Goal: Task Accomplishment & Management: Manage account settings

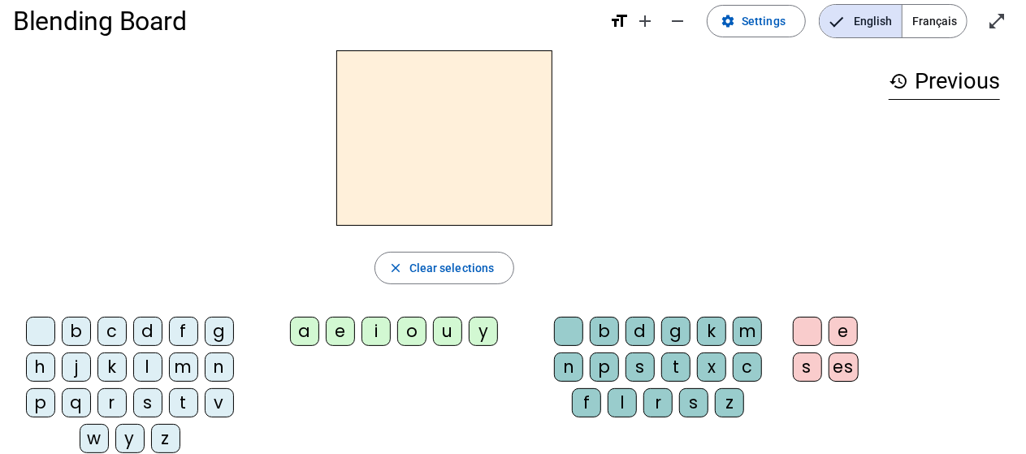
scroll to position [28, 0]
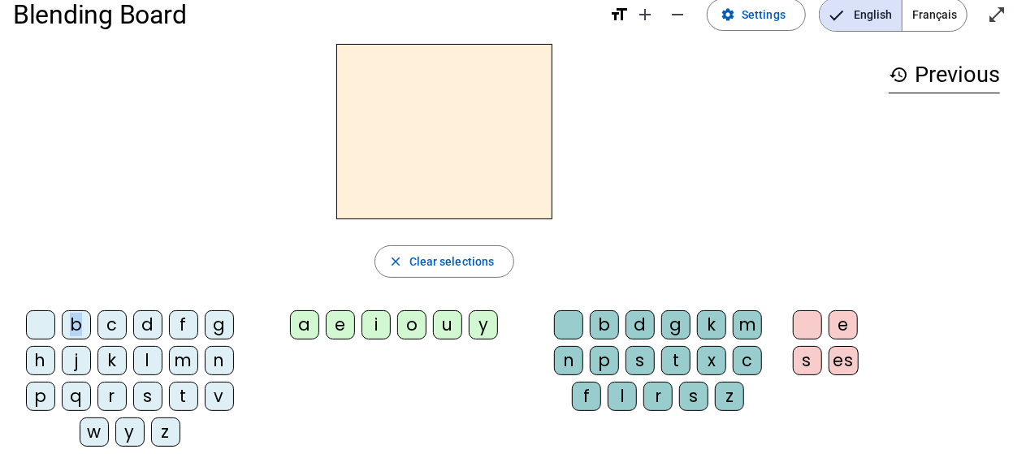
drag, startPoint x: 86, startPoint y: 320, endPoint x: 393, endPoint y: 92, distance: 382.7
click at [393, 92] on div "close Clear selections b c d f g h j k l m n p q r s t v w y z a e i o u y b d …" at bounding box center [444, 252] width 863 height 416
click at [76, 323] on div "b" at bounding box center [76, 324] width 29 height 29
click at [794, 301] on div "b close Clear selections b c d f g h j k l m n p q r s t v w y z a e i o u y b …" at bounding box center [444, 252] width 863 height 416
click at [305, 318] on div "a" at bounding box center [304, 324] width 29 height 29
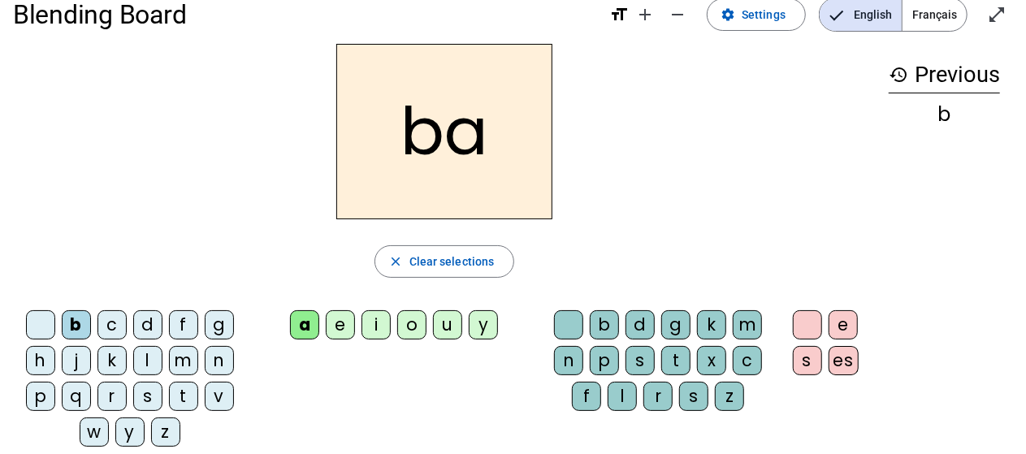
click at [626, 383] on div "l" at bounding box center [622, 396] width 29 height 29
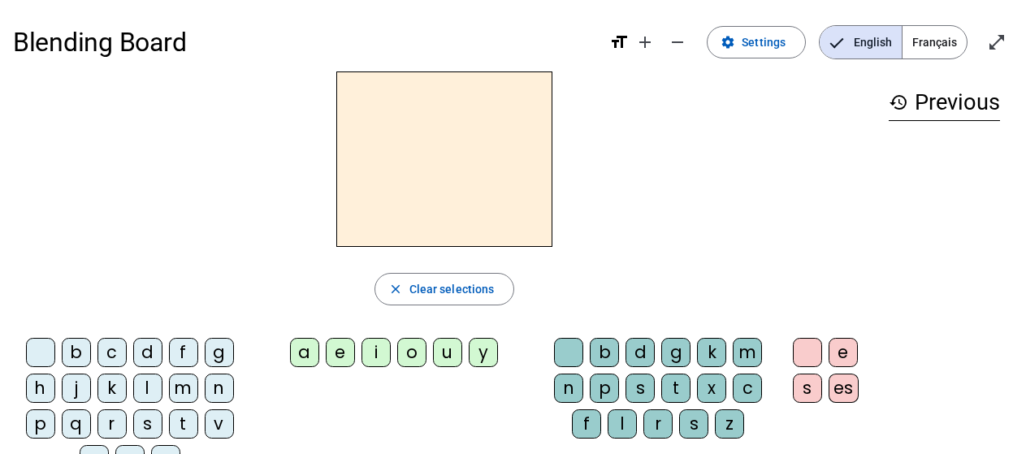
scroll to position [28, 0]
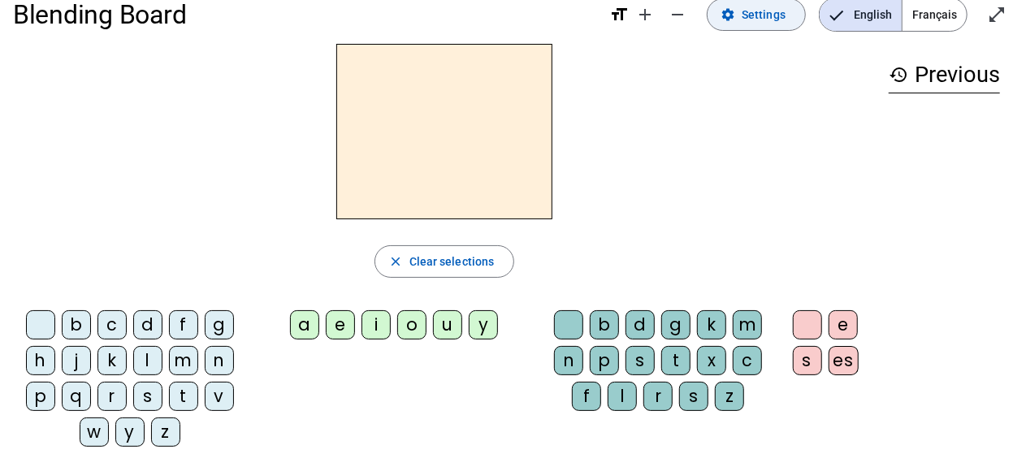
click at [749, 14] on span "Settings" at bounding box center [764, 14] width 44 height 19
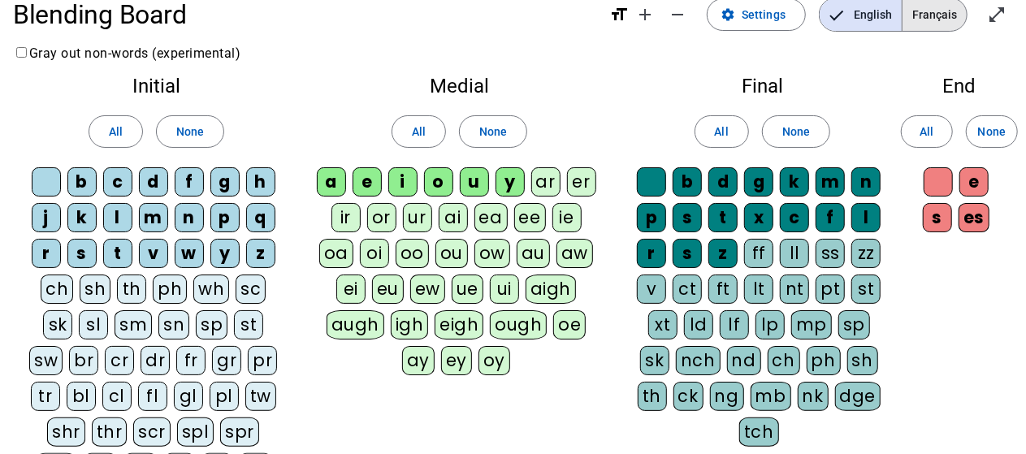
click at [945, 19] on span "Français" at bounding box center [935, 14] width 64 height 32
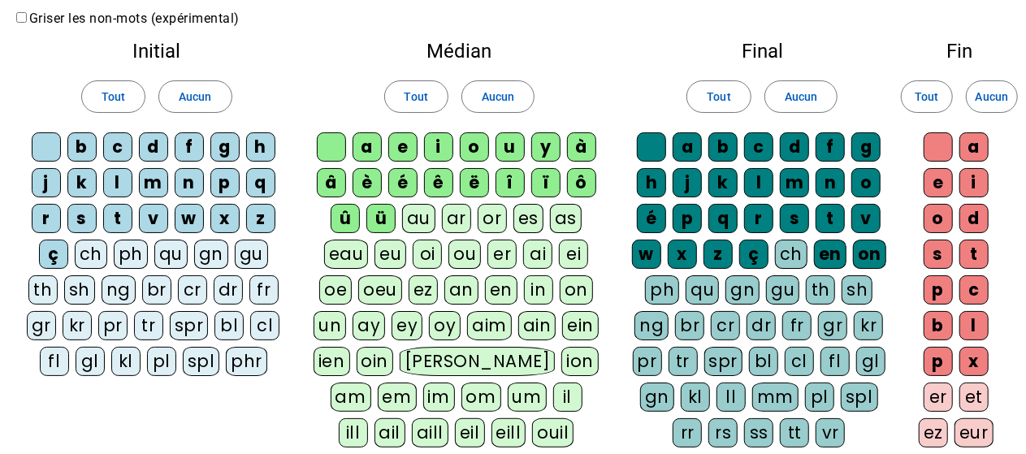
scroll to position [63, 0]
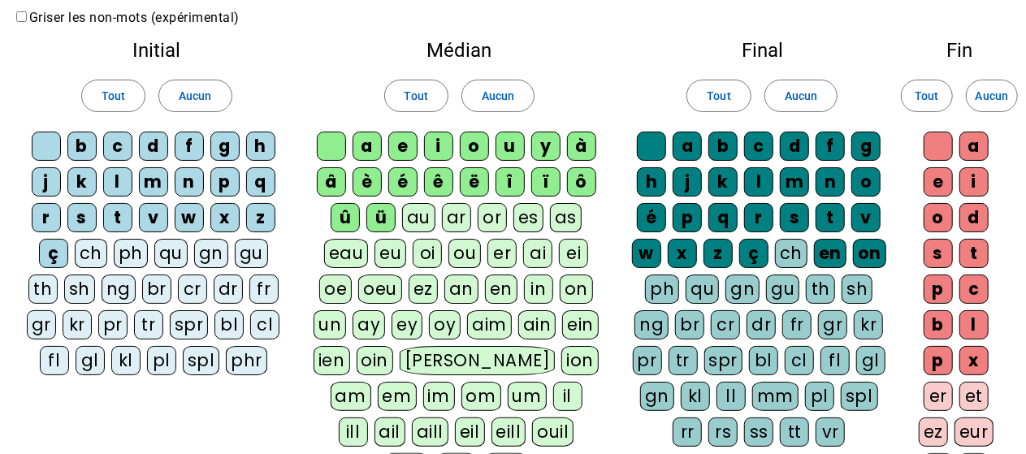
click at [48, 145] on div at bounding box center [46, 146] width 29 height 29
click at [231, 183] on div "p" at bounding box center [224, 181] width 29 height 29
click at [353, 249] on div "eau" at bounding box center [346, 253] width 45 height 29
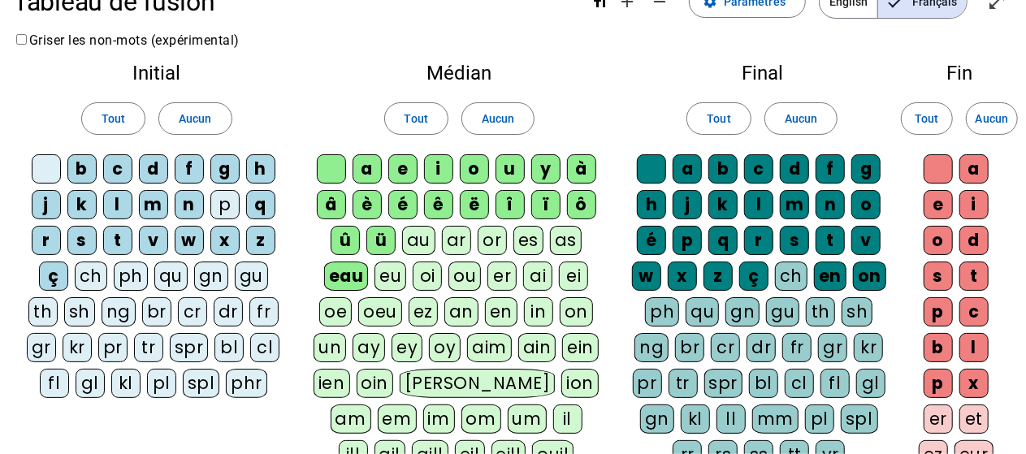
scroll to position [42, 0]
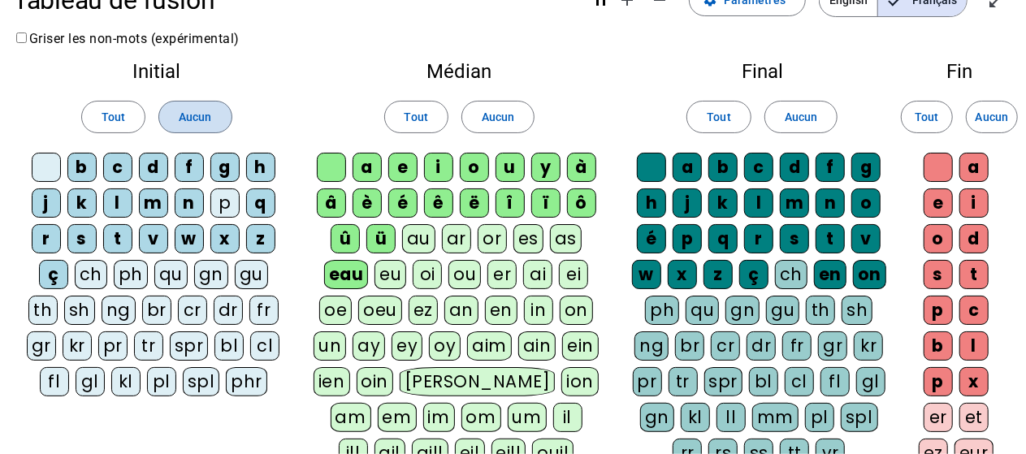
click at [201, 112] on span "Aucun" at bounding box center [195, 116] width 32 height 19
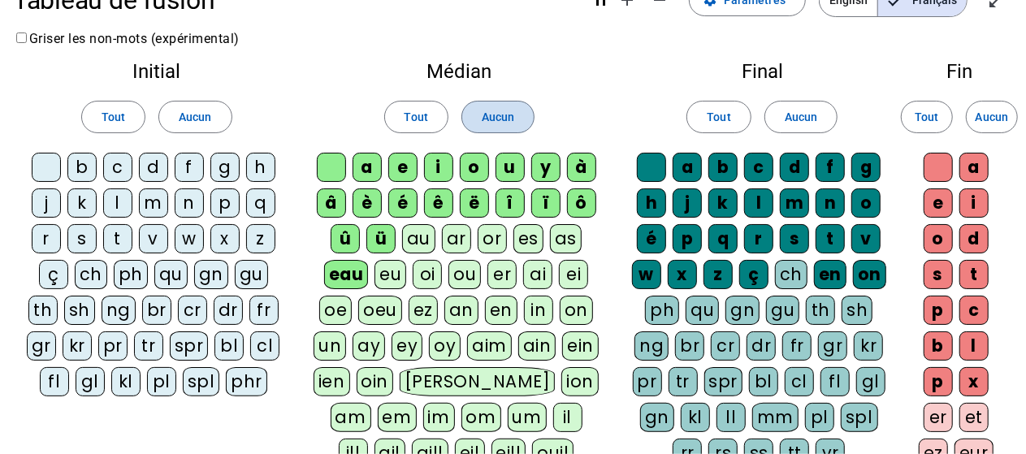
click at [513, 123] on span "Aucun" at bounding box center [498, 116] width 32 height 19
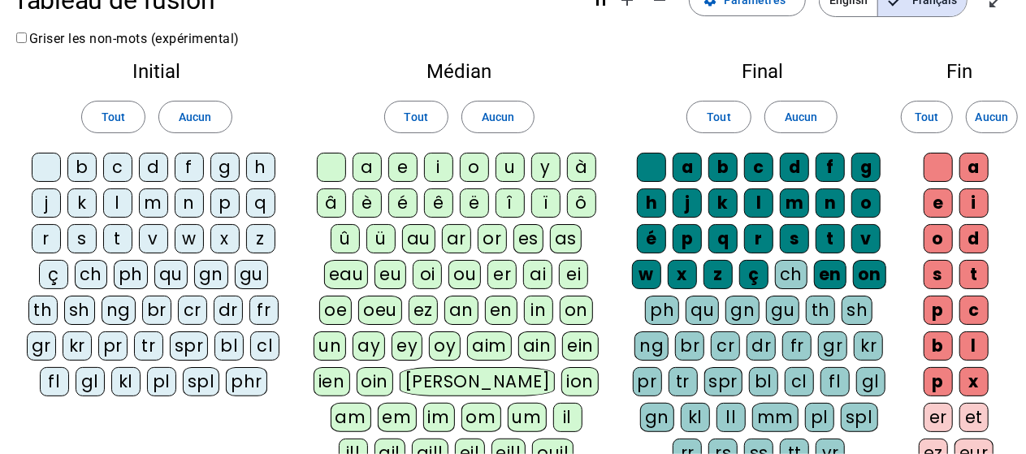
click at [230, 201] on div "p" at bounding box center [224, 202] width 29 height 29
click at [353, 271] on div "eau" at bounding box center [346, 274] width 45 height 29
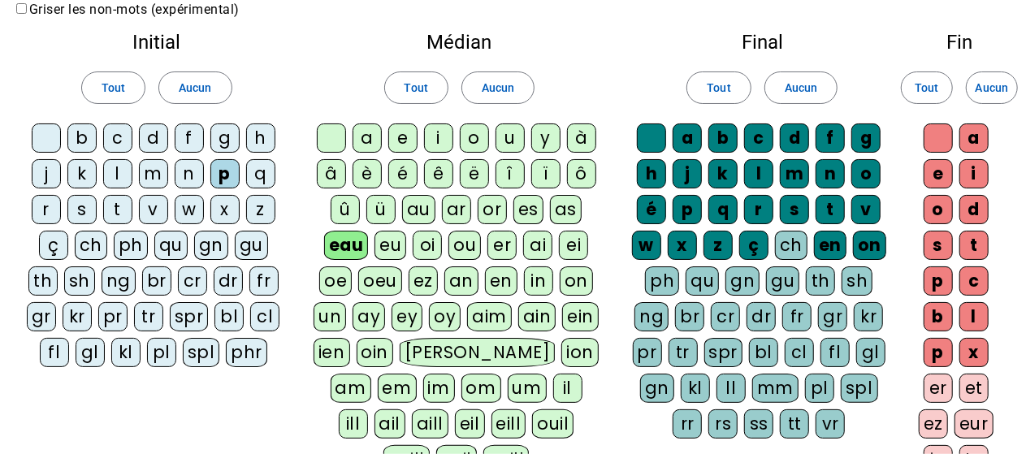
scroll to position [70, 0]
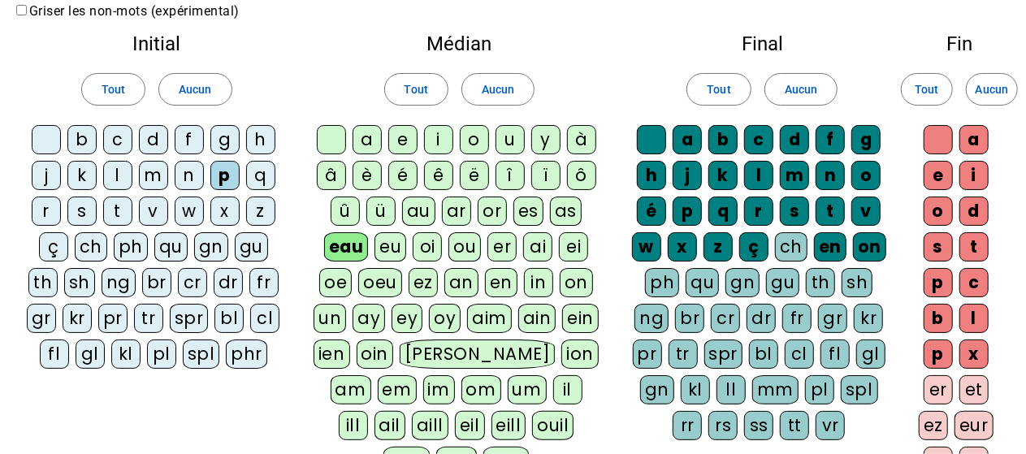
click at [83, 141] on div "b" at bounding box center [81, 139] width 29 height 29
click at [358, 243] on div "eau" at bounding box center [346, 246] width 45 height 29
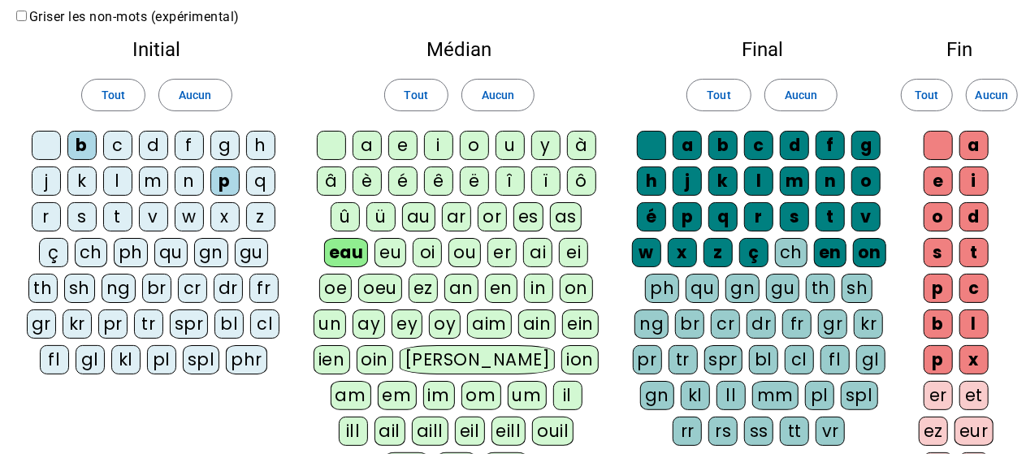
scroll to position [63, 0]
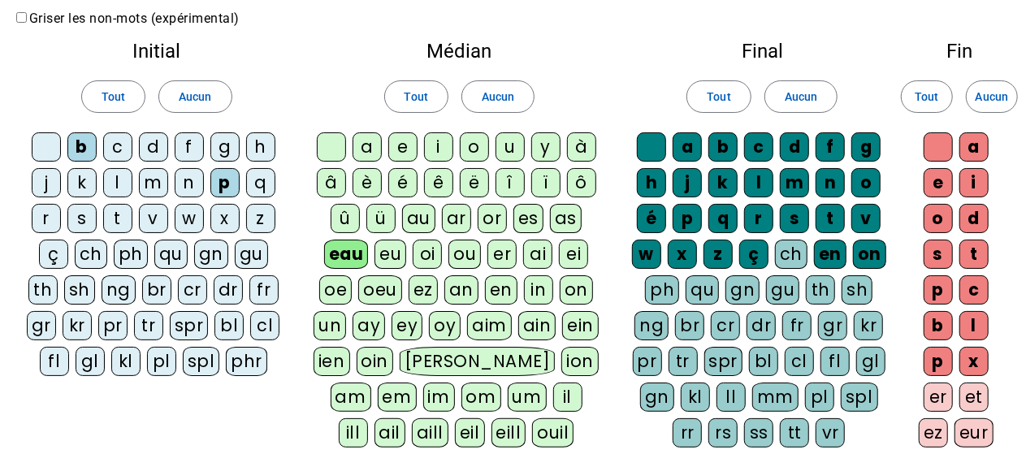
click at [81, 211] on div "s" at bounding box center [81, 218] width 29 height 29
click at [361, 244] on div "eau" at bounding box center [346, 254] width 45 height 29
click at [349, 250] on div "eau" at bounding box center [346, 254] width 45 height 29
drag, startPoint x: 349, startPoint y: 250, endPoint x: 522, endPoint y: 245, distance: 173.1
click at [522, 245] on div "a e i o u y à â è é ê ë î ï ô û ü au ar or es as eau eu oi ou er ai ei oe oeu e…" at bounding box center [459, 310] width 293 height 357
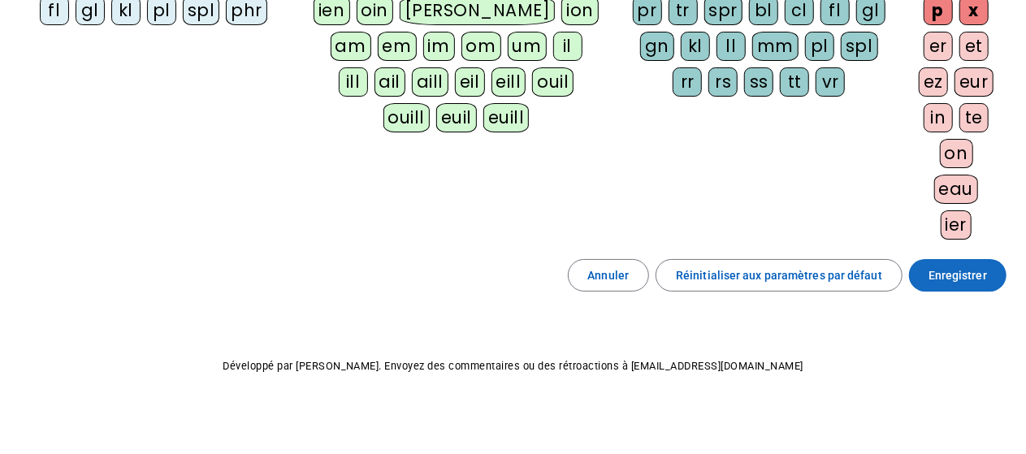
click at [980, 266] on span "Enregistrer" at bounding box center [958, 275] width 58 height 19
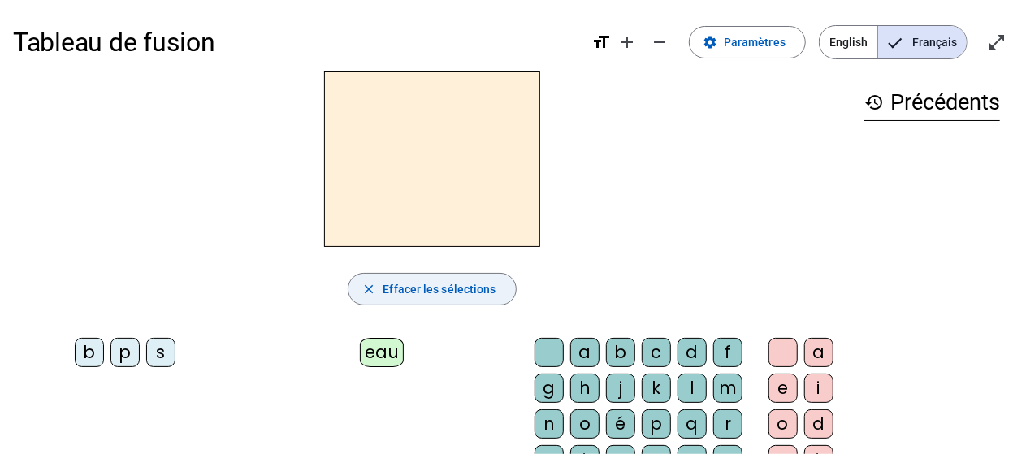
click at [434, 290] on span "Effacer les sélections" at bounding box center [439, 288] width 113 height 19
drag, startPoint x: 366, startPoint y: 290, endPoint x: 347, endPoint y: 293, distance: 19.8
click at [347, 293] on div "close Effacer les sélections" at bounding box center [432, 289] width 838 height 32
click at [412, 288] on span "Effacer les sélections" at bounding box center [439, 288] width 113 height 19
click at [959, 36] on span "Français" at bounding box center [922, 42] width 89 height 32
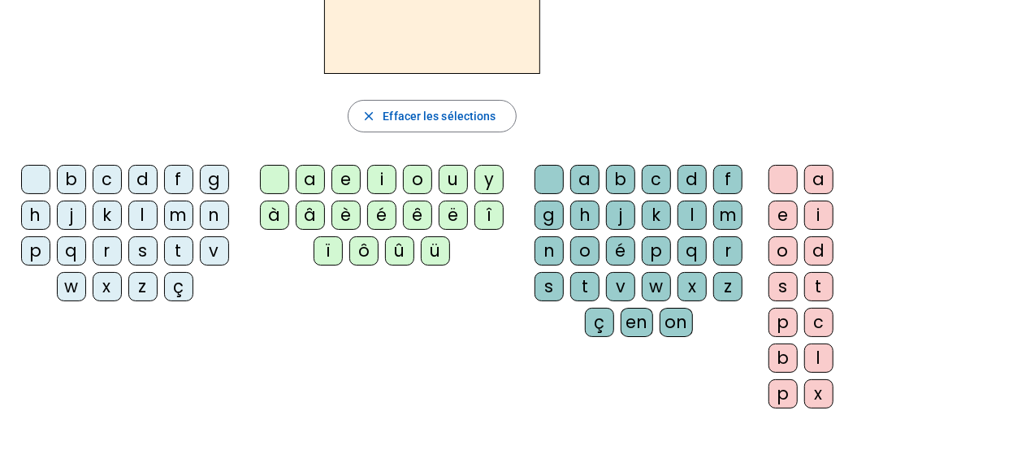
scroll to position [188, 0]
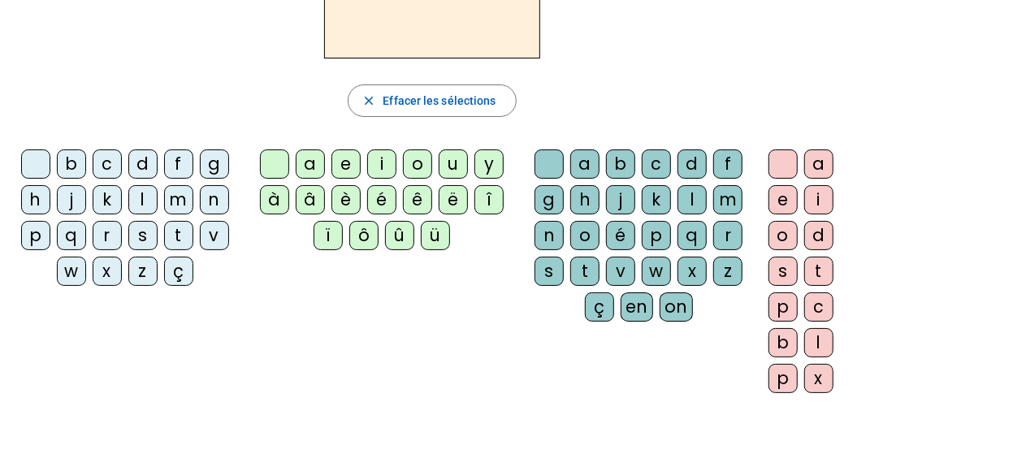
click at [31, 236] on div "p" at bounding box center [35, 235] width 29 height 29
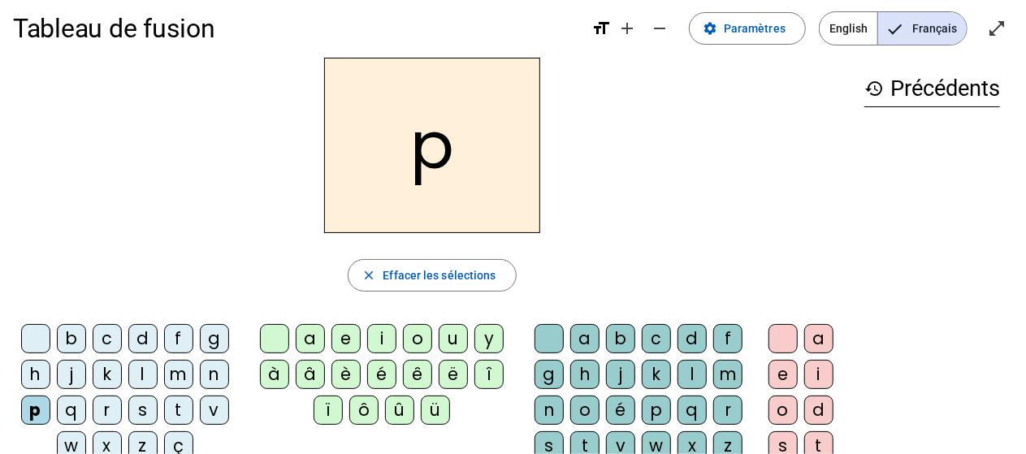
scroll to position [16, 0]
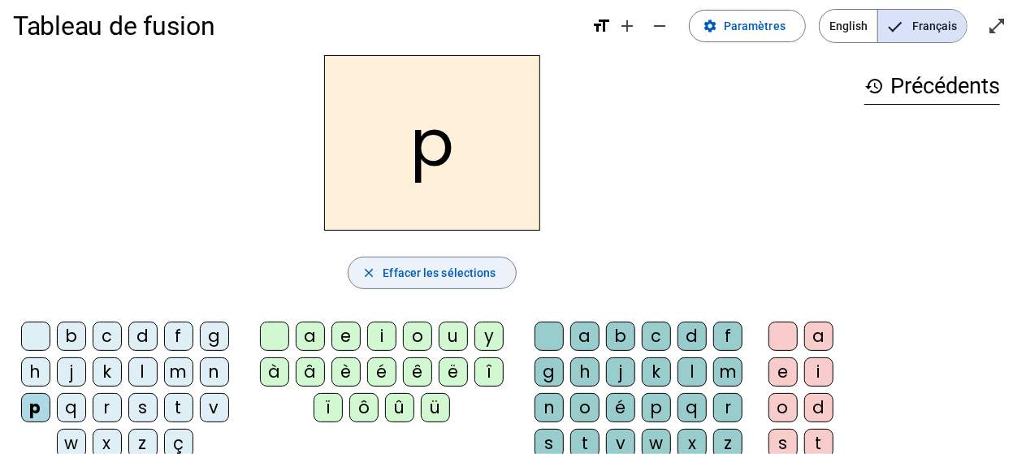
click at [448, 269] on span "Effacer les sélections" at bounding box center [439, 272] width 113 height 19
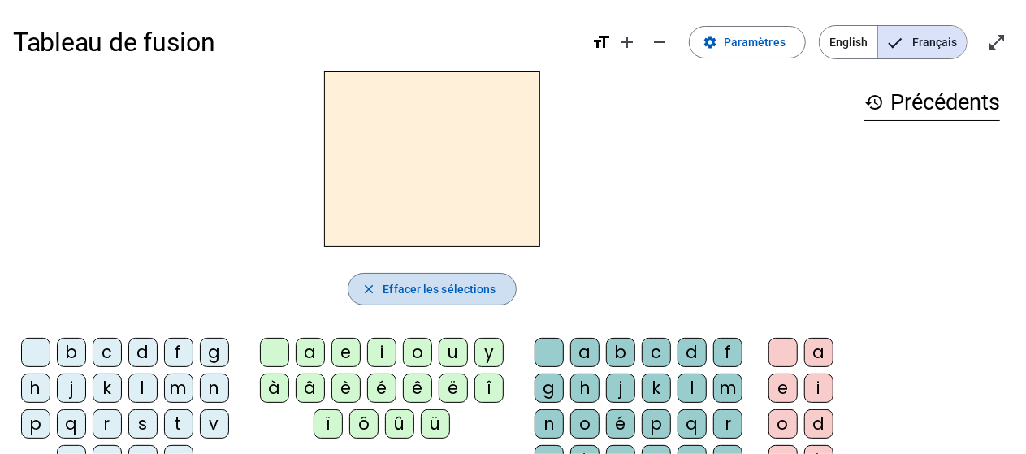
click at [359, 285] on span "button" at bounding box center [432, 289] width 167 height 39
click at [421, 290] on span "Effacer les sélections" at bounding box center [439, 288] width 113 height 19
click at [372, 290] on mat-icon "close" at bounding box center [369, 289] width 15 height 15
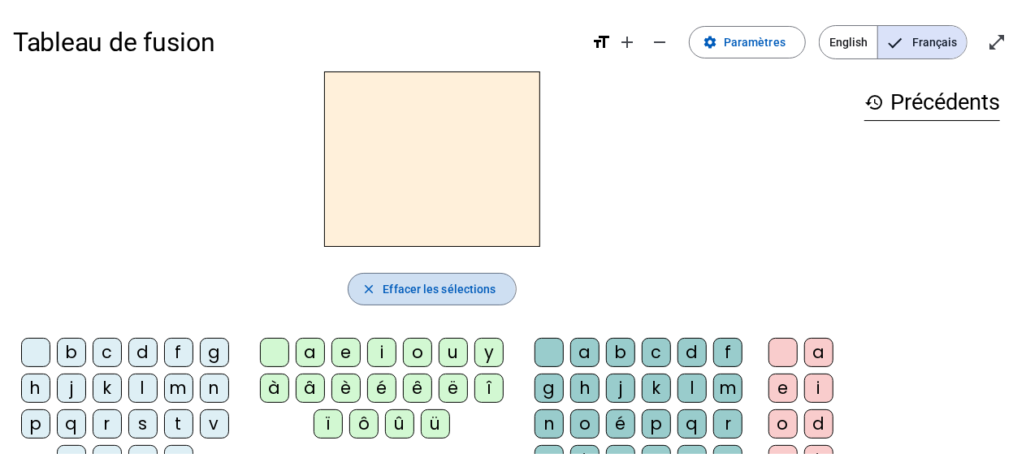
click at [372, 290] on mat-icon "close" at bounding box center [369, 289] width 15 height 15
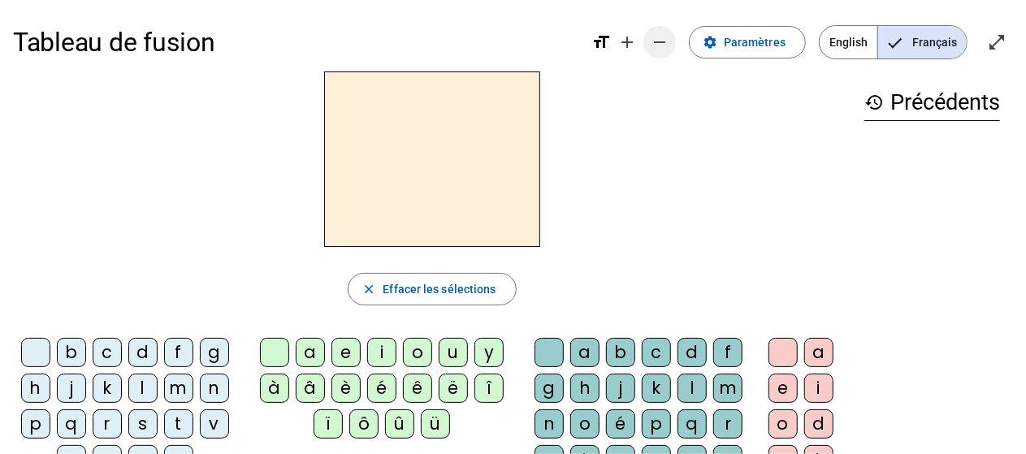
click at [668, 37] on mat-icon "remove" at bounding box center [659, 41] width 19 height 19
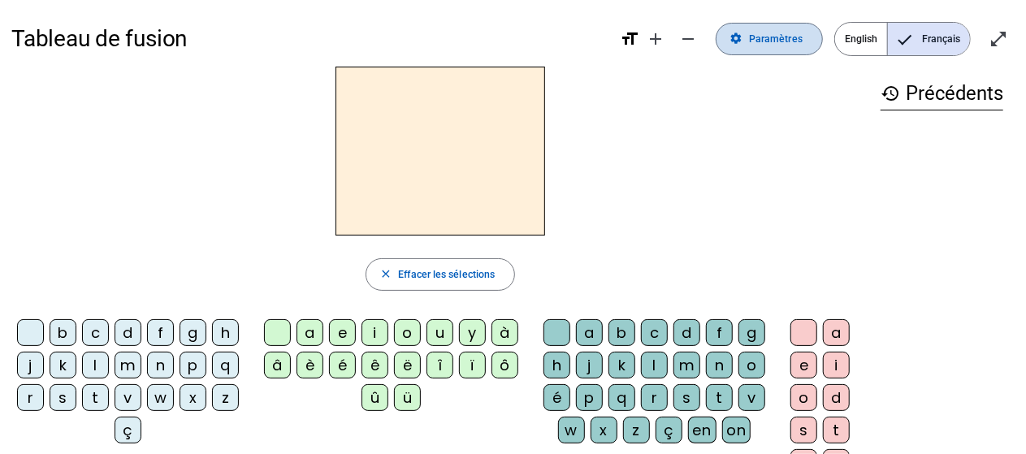
click at [803, 50] on span at bounding box center [770, 38] width 106 height 39
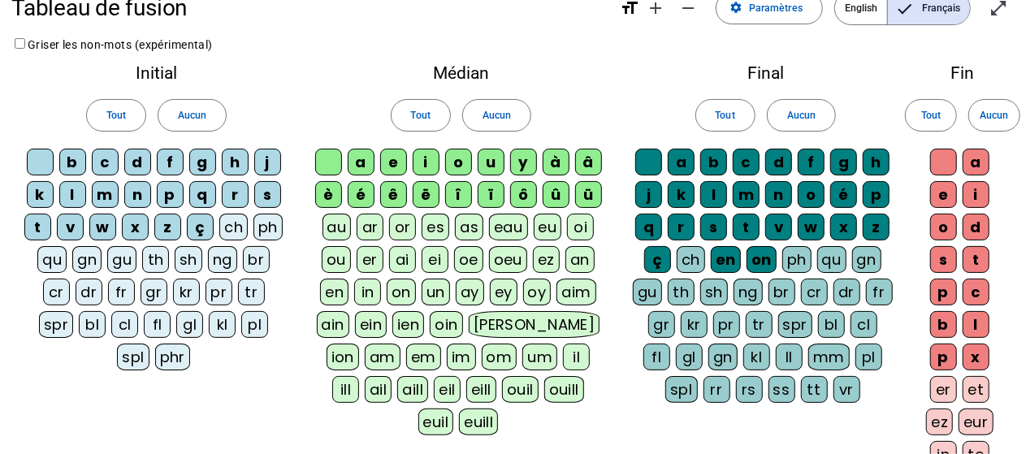
scroll to position [32, 0]
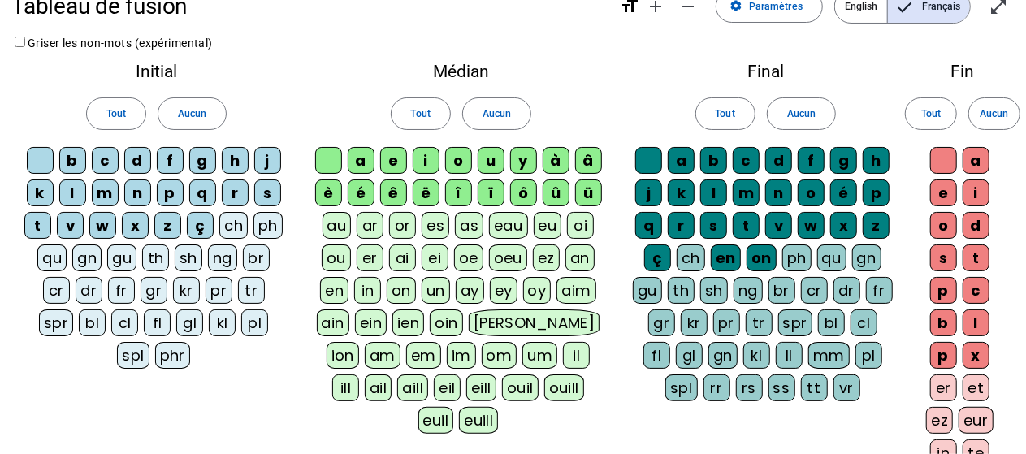
click at [175, 182] on div "p" at bounding box center [170, 193] width 27 height 27
click at [119, 115] on span "Tout" at bounding box center [115, 114] width 19 height 17
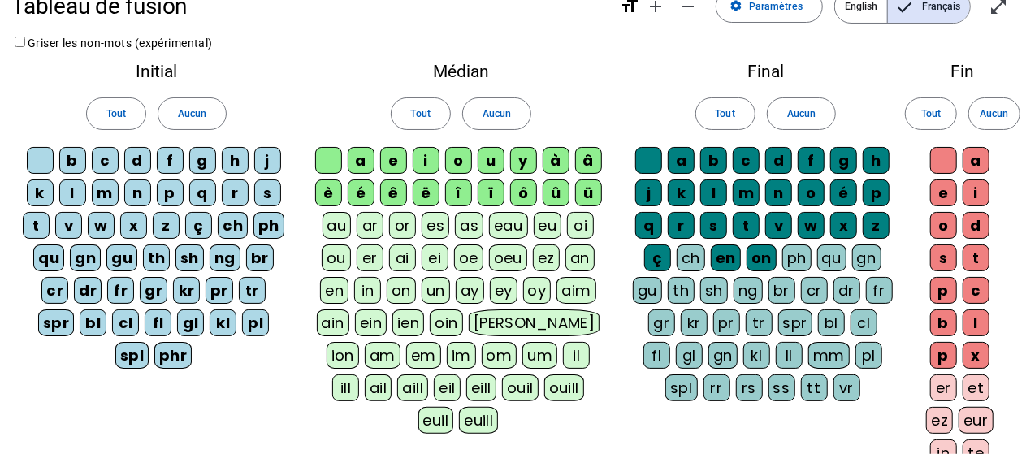
click at [169, 196] on div "p" at bounding box center [170, 193] width 27 height 27
click at [421, 106] on span "Tout" at bounding box center [420, 114] width 19 height 17
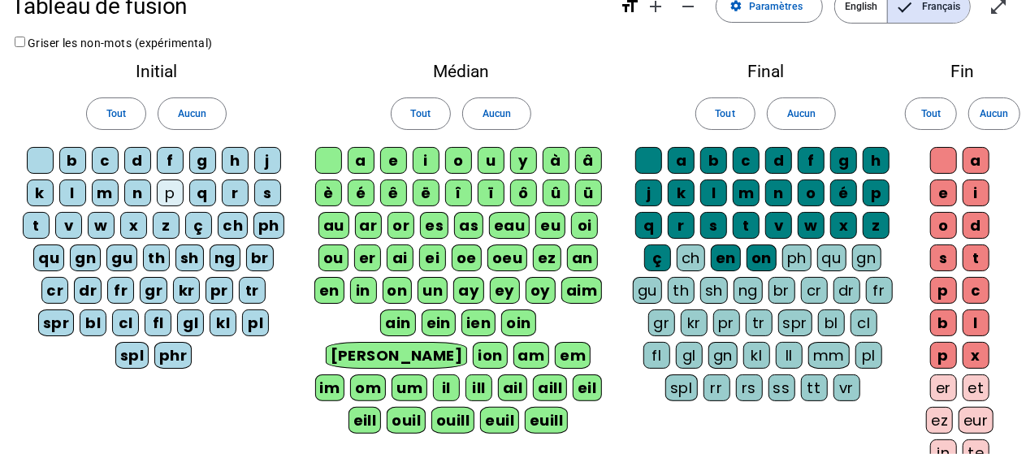
click at [515, 215] on div "eau" at bounding box center [509, 225] width 41 height 27
click at [76, 161] on div "b" at bounding box center [72, 160] width 27 height 27
click at [271, 193] on div "s" at bounding box center [267, 193] width 27 height 27
click at [76, 219] on div "v" at bounding box center [68, 225] width 27 height 27
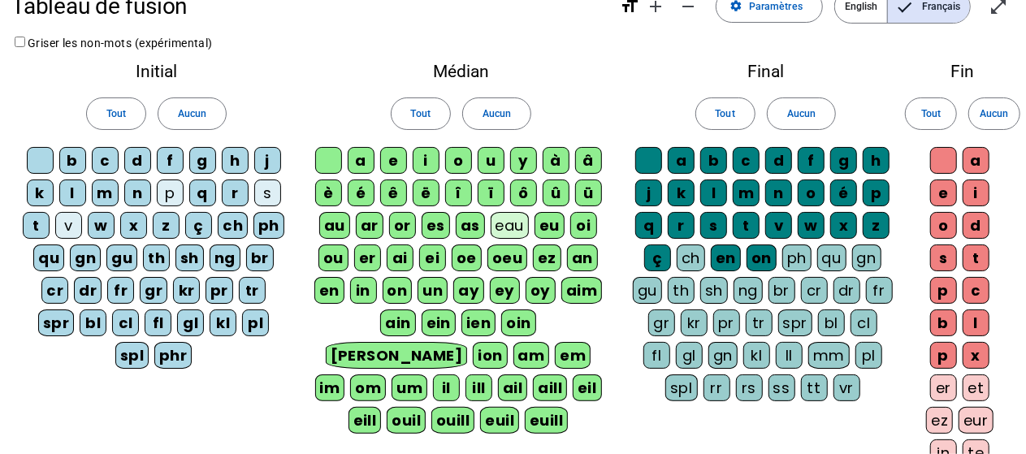
click at [397, 157] on div "e" at bounding box center [393, 160] width 27 height 27
click at [362, 150] on div "a" at bounding box center [361, 160] width 27 height 27
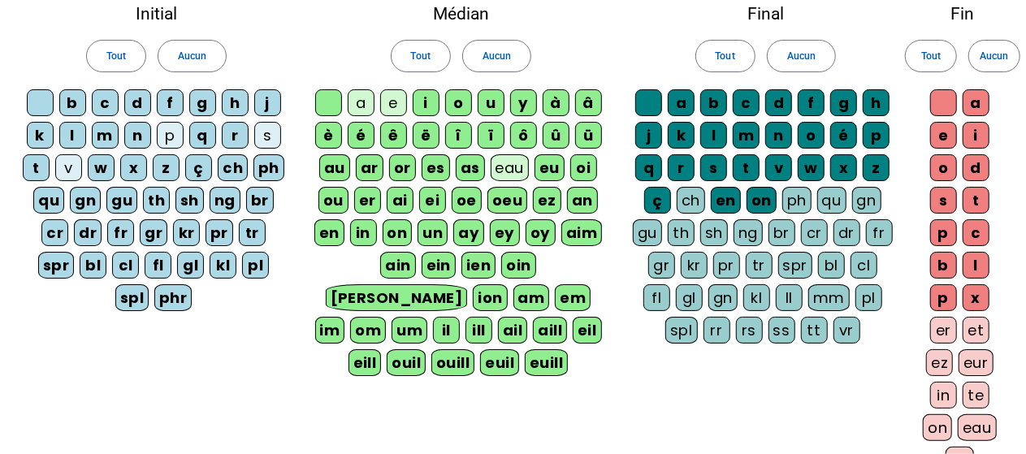
scroll to position [88, 0]
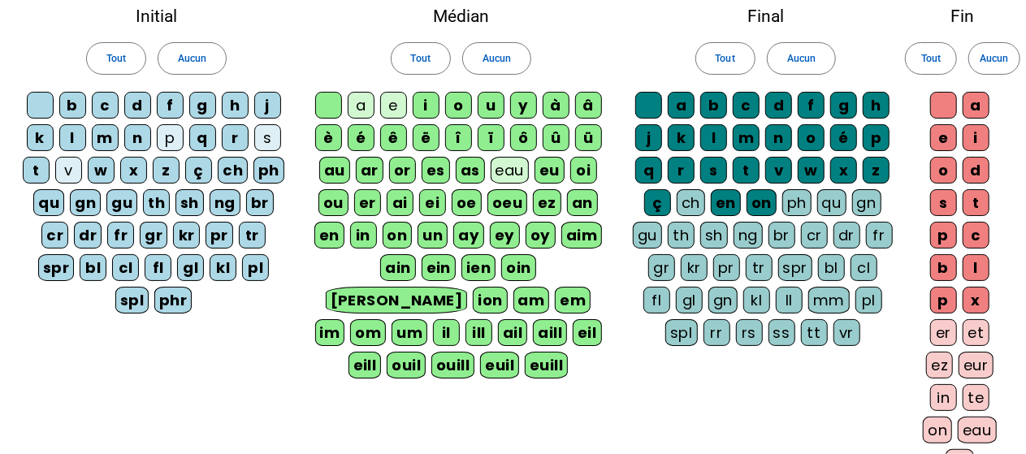
click at [336, 162] on div "au" at bounding box center [334, 170] width 31 height 27
click at [977, 292] on div "x" at bounding box center [976, 300] width 27 height 27
click at [747, 160] on div "t" at bounding box center [746, 170] width 27 height 27
click at [747, 133] on div "m" at bounding box center [746, 137] width 27 height 27
click at [809, 103] on div "f" at bounding box center [811, 105] width 27 height 27
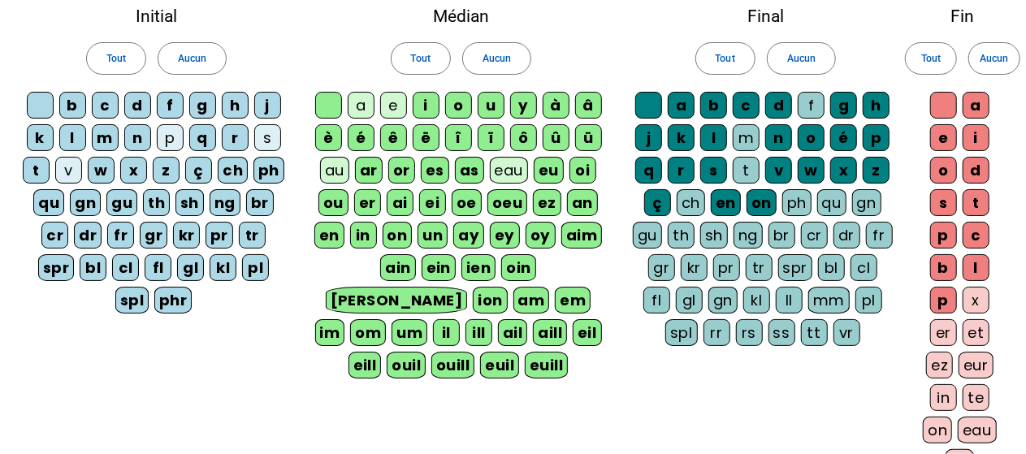
click at [874, 108] on div "h" at bounding box center [876, 105] width 27 height 27
click at [781, 170] on div "v" at bounding box center [778, 170] width 27 height 27
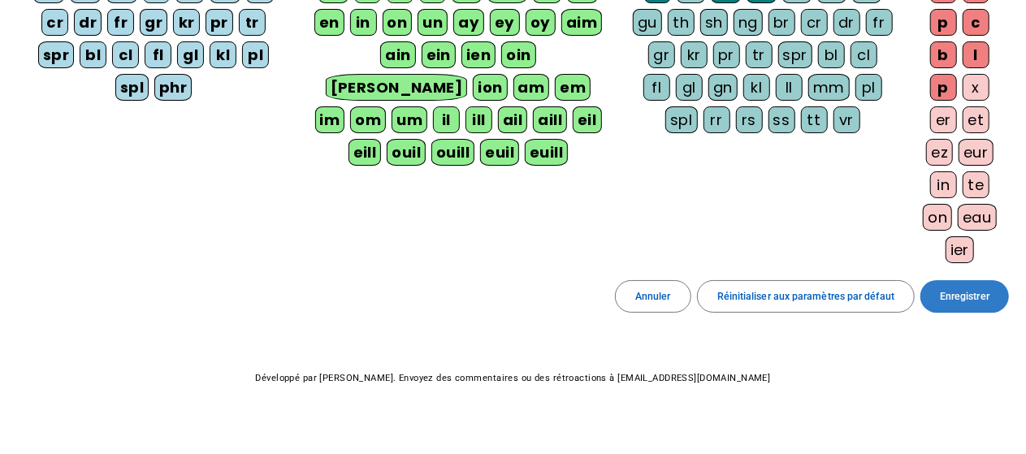
click at [966, 277] on span at bounding box center [964, 296] width 89 height 39
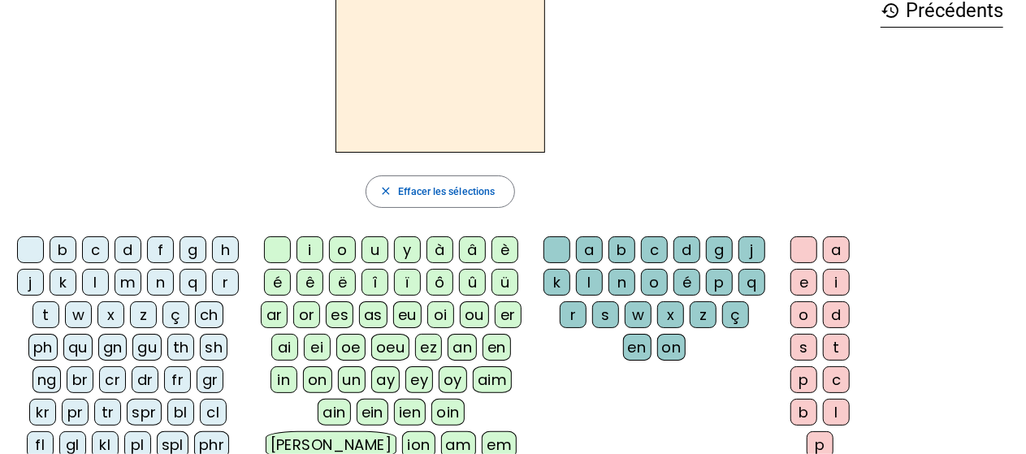
scroll to position [82, 0]
click at [481, 184] on span "Effacer les sélections" at bounding box center [446, 192] width 97 height 17
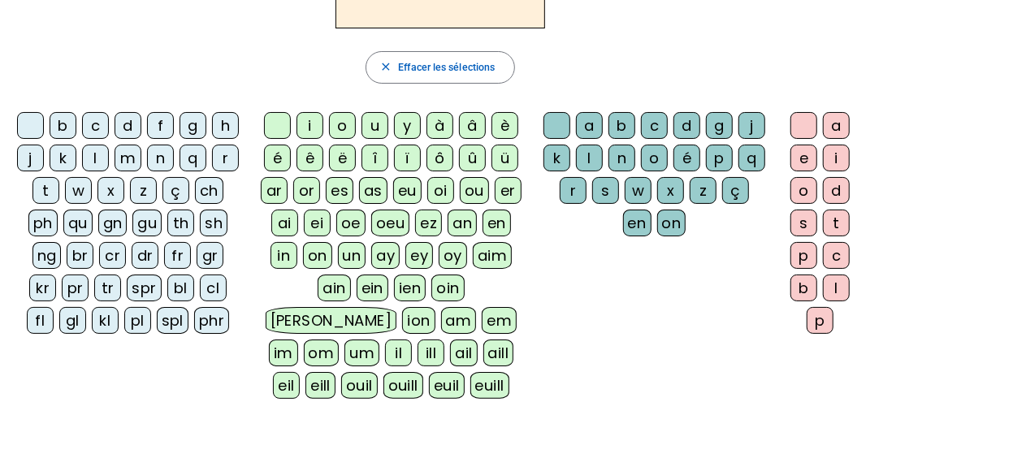
scroll to position [0, 0]
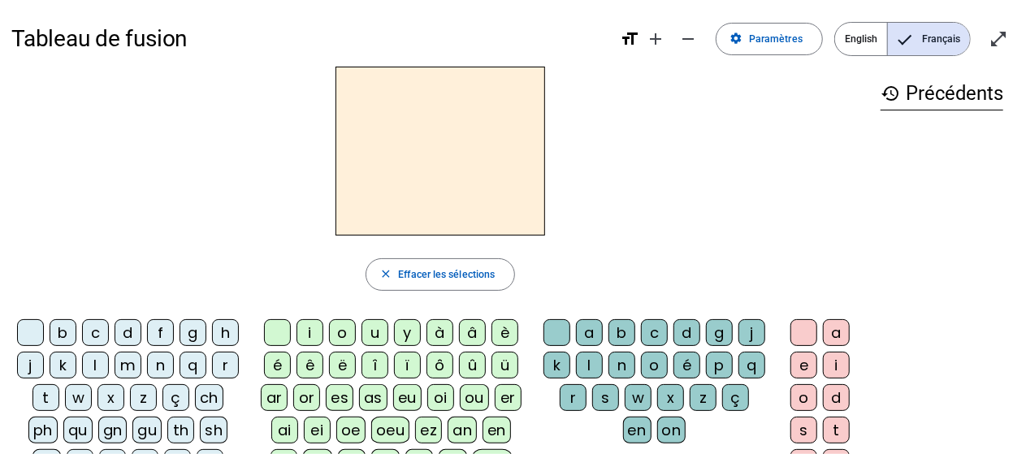
click at [945, 43] on span "Français" at bounding box center [929, 39] width 82 height 32
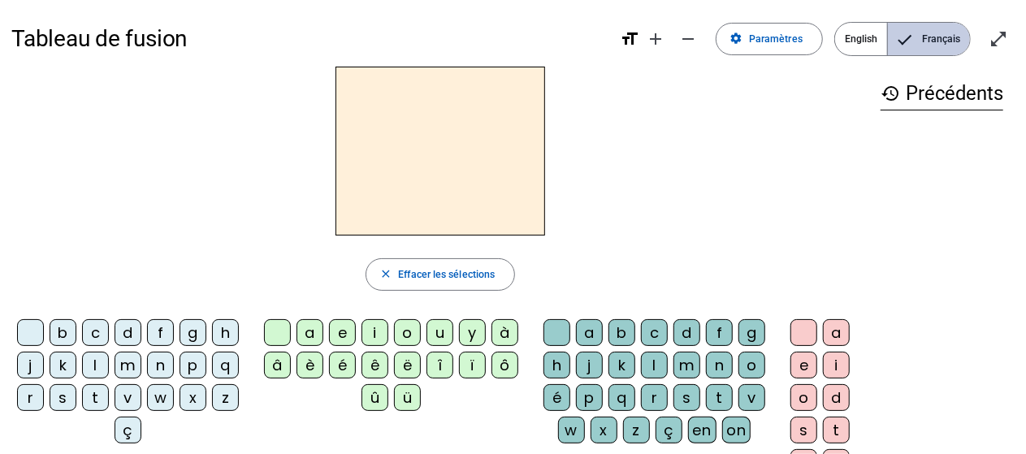
click at [945, 43] on span "Français" at bounding box center [929, 39] width 82 height 32
click at [920, 99] on h3 "history Précédents" at bounding box center [942, 94] width 123 height 32
click at [893, 87] on mat-icon "history" at bounding box center [890, 93] width 19 height 19
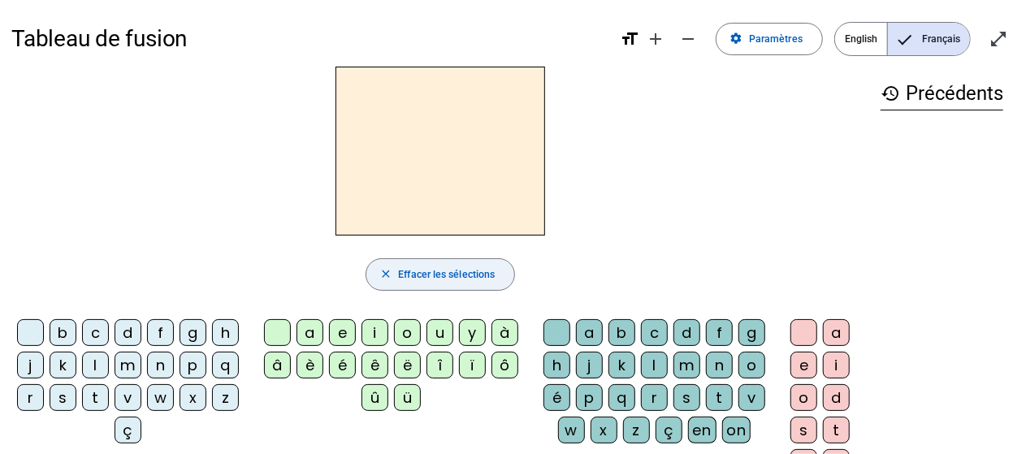
click at [441, 274] on span "Effacer les sélections" at bounding box center [446, 274] width 97 height 17
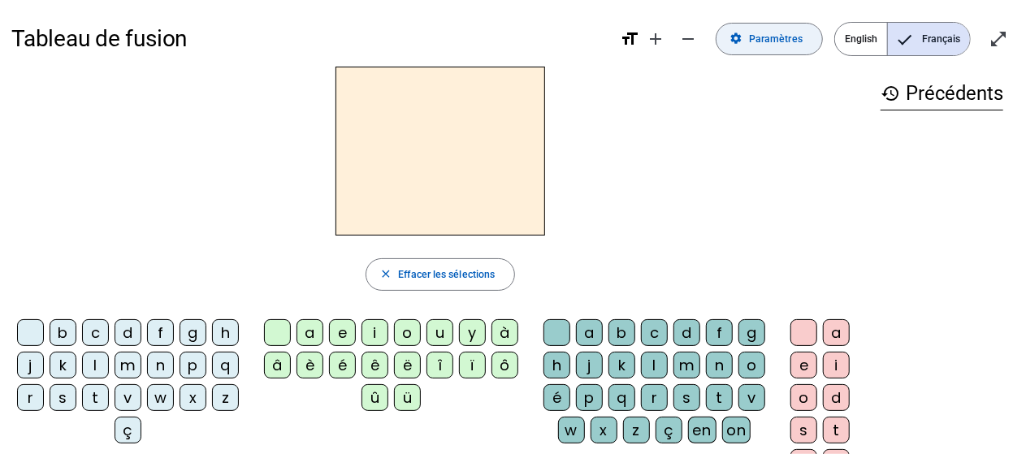
click at [757, 36] on span "Paramètres" at bounding box center [776, 39] width 54 height 17
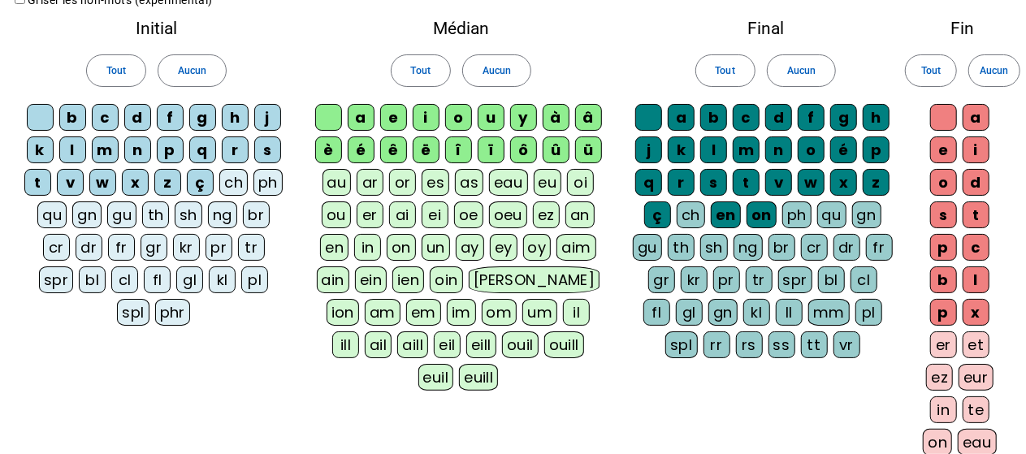
scroll to position [76, 0]
click at [117, 60] on span at bounding box center [116, 69] width 58 height 39
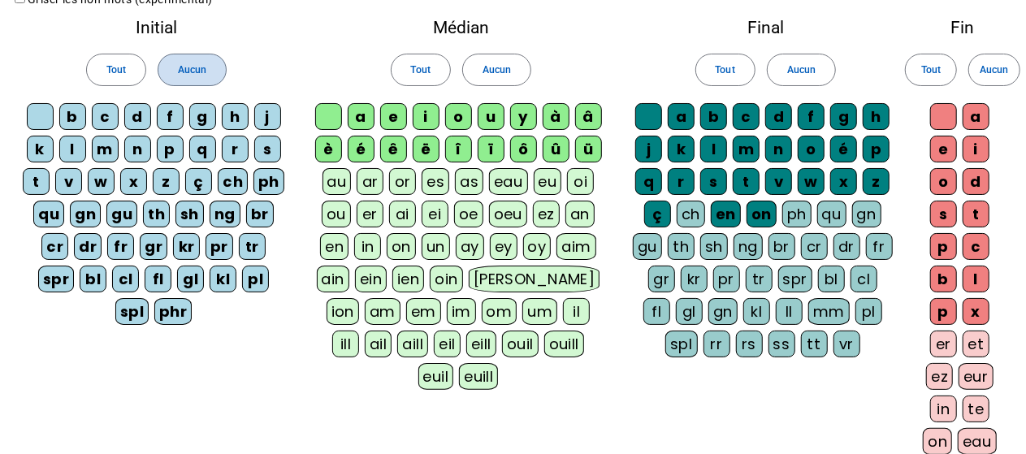
click at [218, 66] on span at bounding box center [191, 69] width 67 height 39
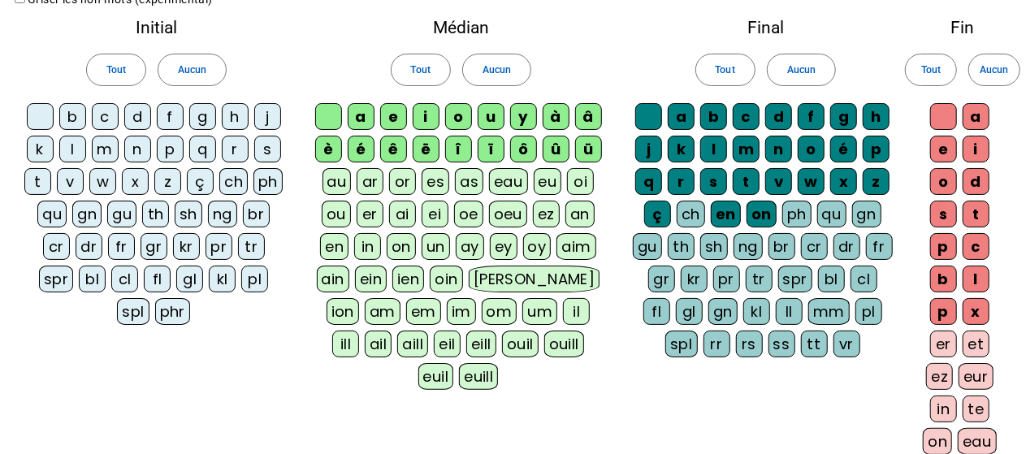
click at [172, 145] on div "p" at bounding box center [170, 149] width 27 height 27
click at [494, 77] on span "Aucun" at bounding box center [497, 70] width 28 height 17
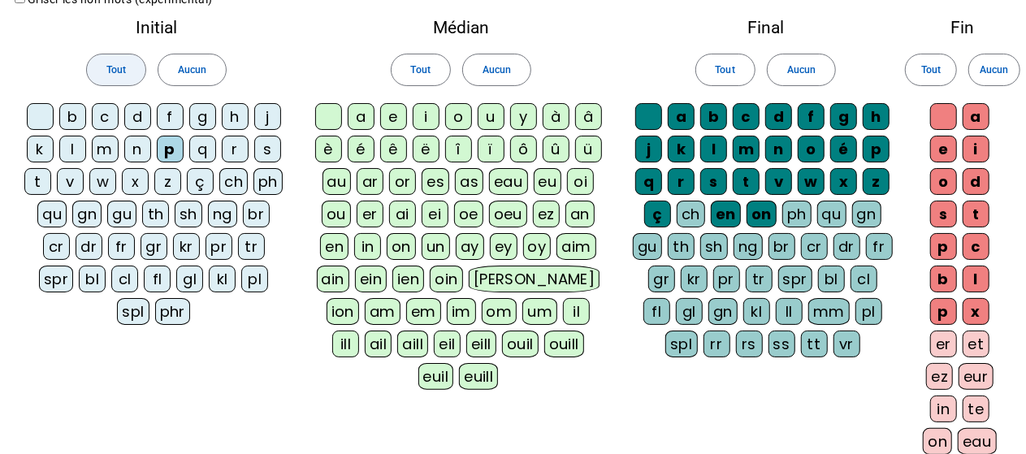
click at [110, 62] on span "Tout" at bounding box center [115, 70] width 19 height 17
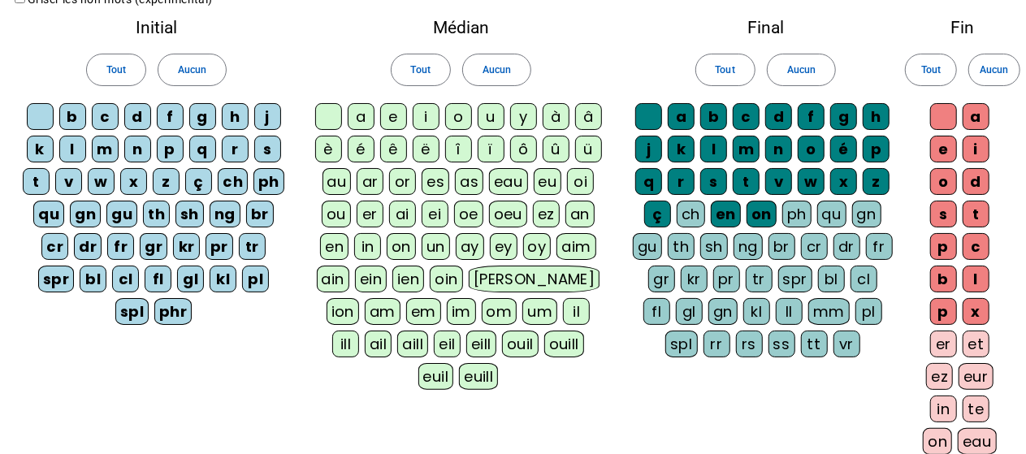
click at [171, 146] on div "p" at bounding box center [170, 149] width 27 height 27
click at [171, 148] on div "p" at bounding box center [170, 149] width 27 height 27
click at [200, 59] on span at bounding box center [191, 69] width 67 height 39
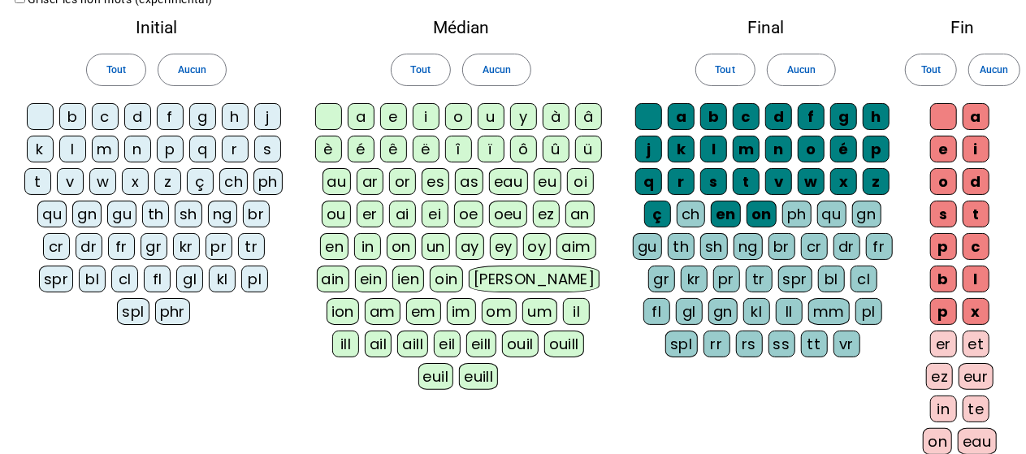
click at [162, 149] on div "p" at bounding box center [170, 149] width 27 height 27
click at [506, 179] on div "eau" at bounding box center [508, 181] width 38 height 27
click at [71, 115] on div "b" at bounding box center [72, 116] width 27 height 27
click at [263, 141] on div "s" at bounding box center [267, 149] width 27 height 27
click at [69, 179] on div "v" at bounding box center [70, 181] width 27 height 27
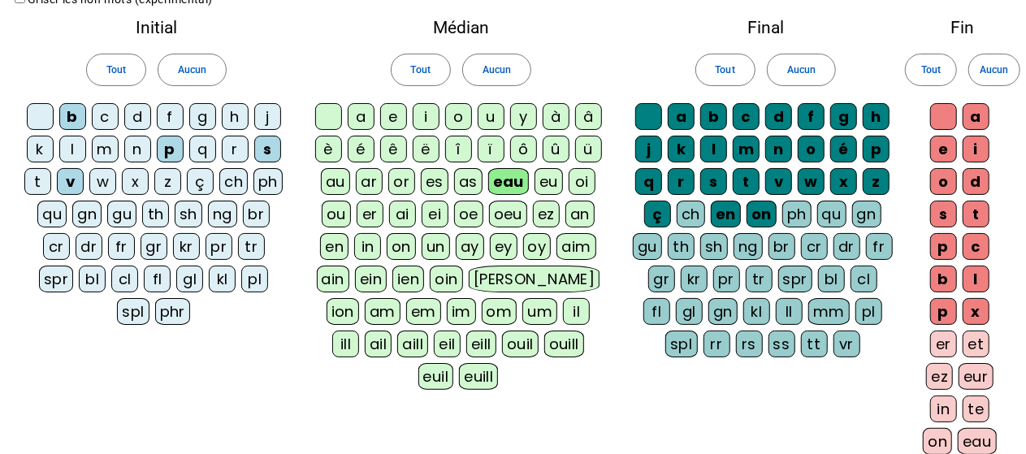
click at [341, 176] on div "au" at bounding box center [335, 181] width 29 height 27
click at [981, 302] on div "x" at bounding box center [976, 311] width 27 height 27
click at [975, 207] on div "t" at bounding box center [976, 214] width 27 height 27
click at [170, 115] on div "f" at bounding box center [170, 116] width 27 height 27
click at [978, 212] on div "t" at bounding box center [976, 214] width 27 height 27
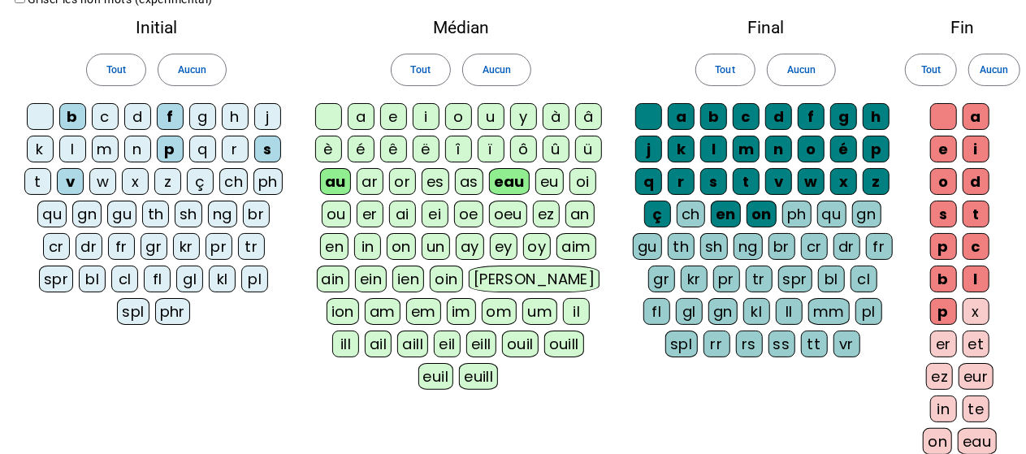
click at [33, 168] on div "t" at bounding box center [37, 181] width 27 height 27
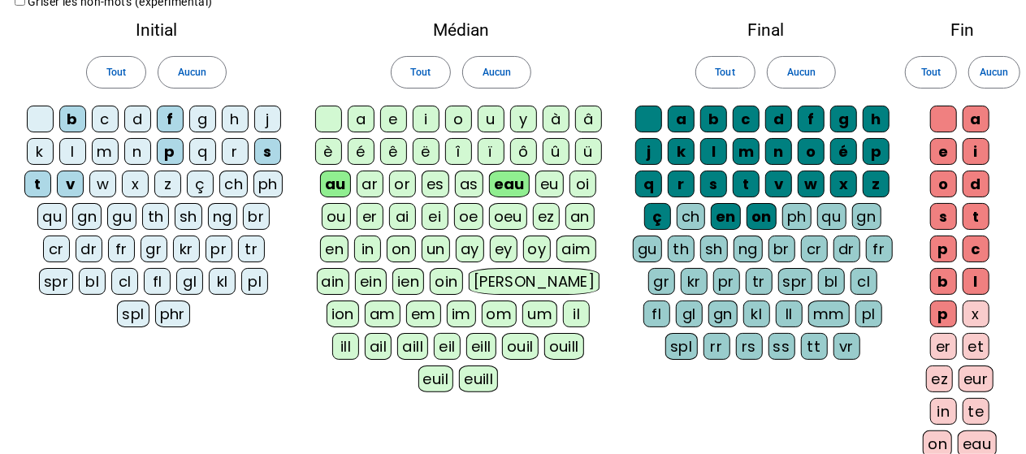
scroll to position [76, 0]
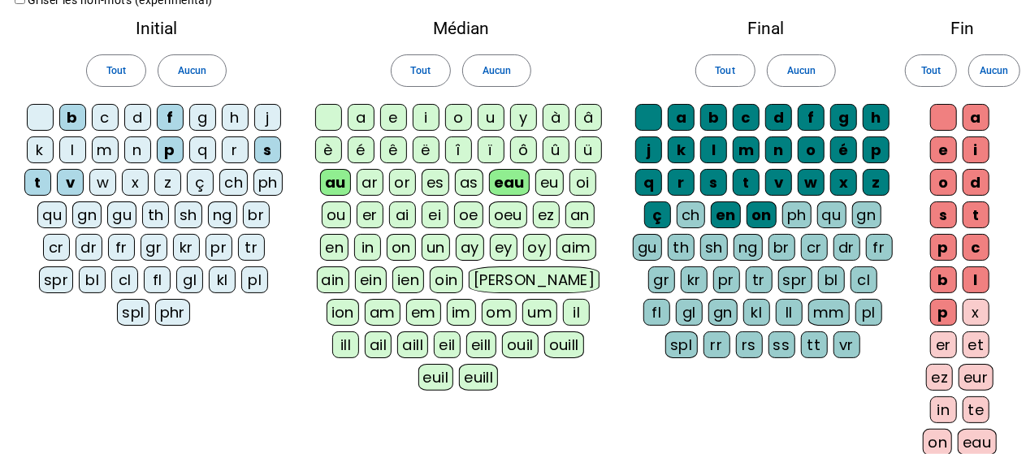
click at [239, 113] on div "h" at bounding box center [235, 117] width 27 height 27
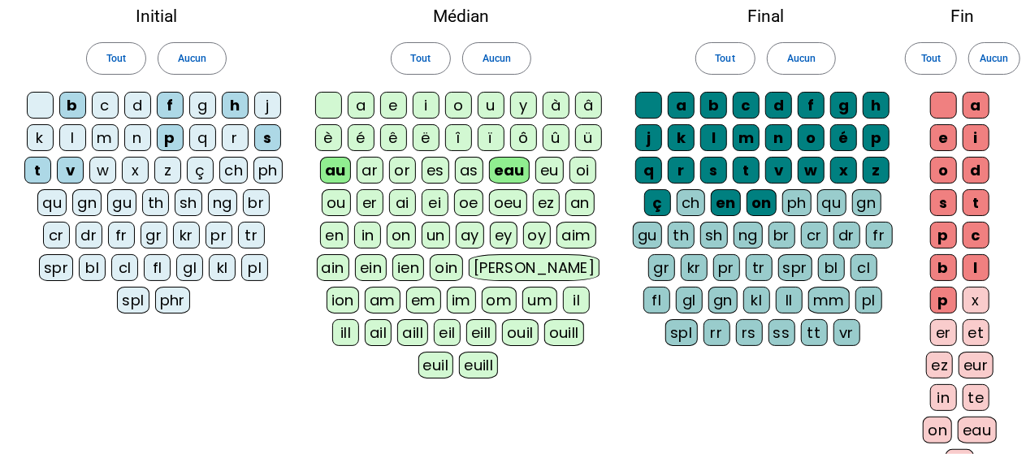
scroll to position [87, 0]
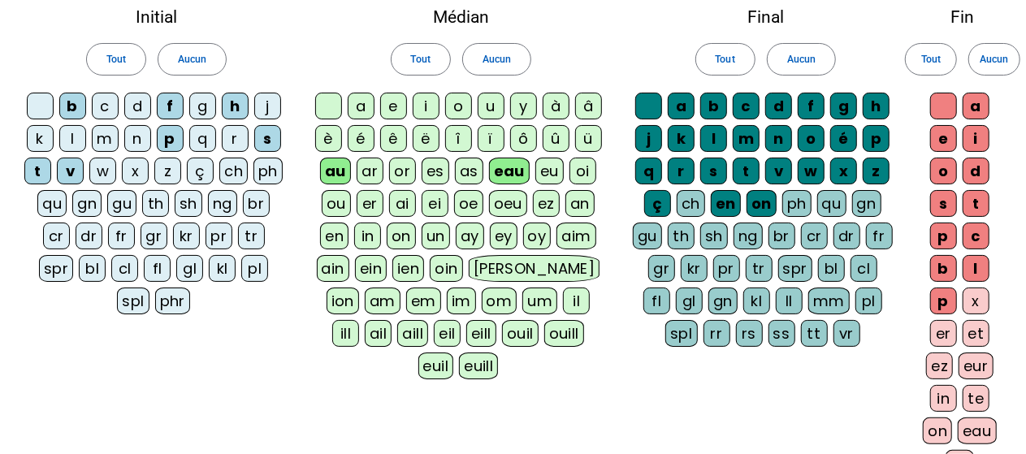
click at [979, 292] on div "x" at bounding box center [976, 301] width 27 height 27
click at [978, 301] on div "x" at bounding box center [976, 301] width 27 height 27
click at [978, 293] on div "x" at bounding box center [976, 301] width 27 height 27
click at [997, 63] on span "Aucun" at bounding box center [994, 59] width 28 height 17
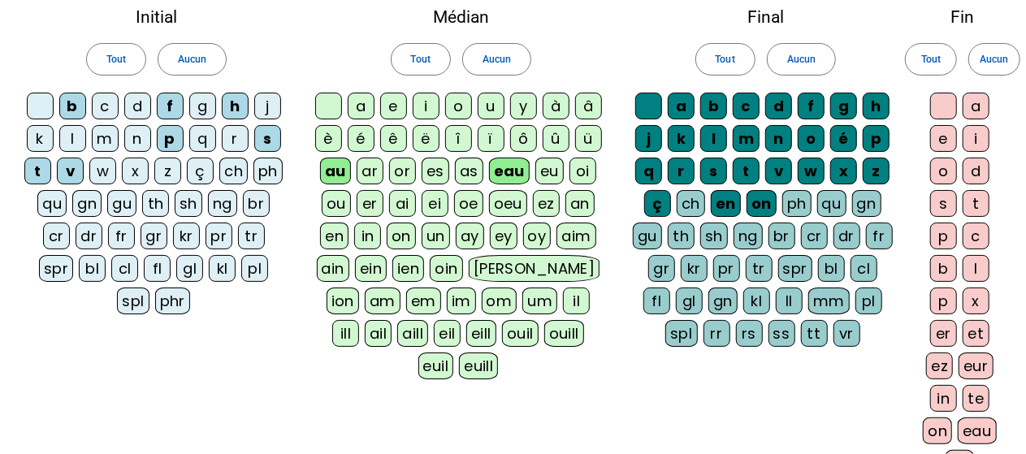
click at [980, 296] on div "x" at bounding box center [976, 301] width 27 height 27
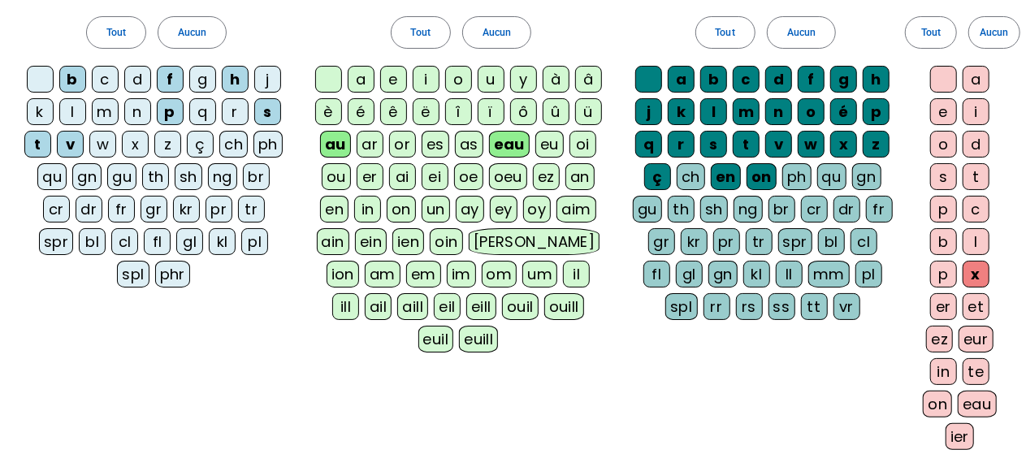
scroll to position [301, 0]
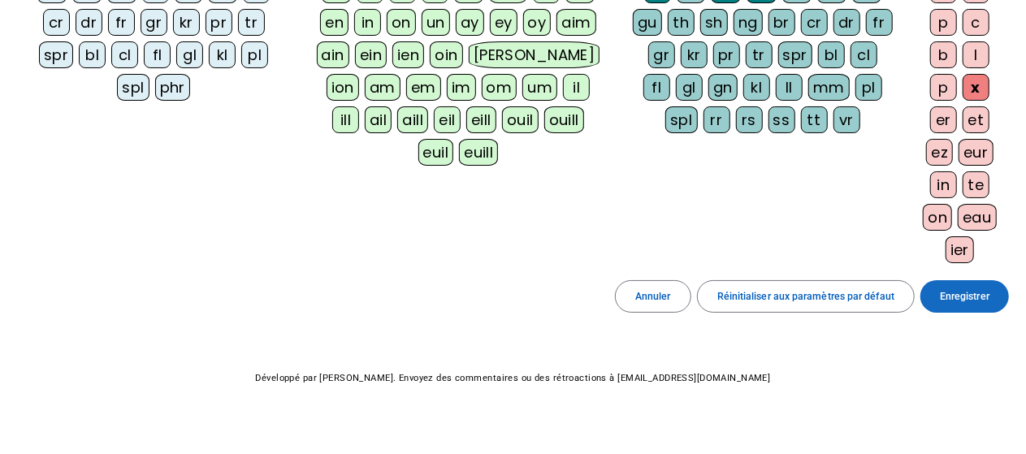
click at [983, 292] on span "Enregistrer" at bounding box center [965, 296] width 50 height 17
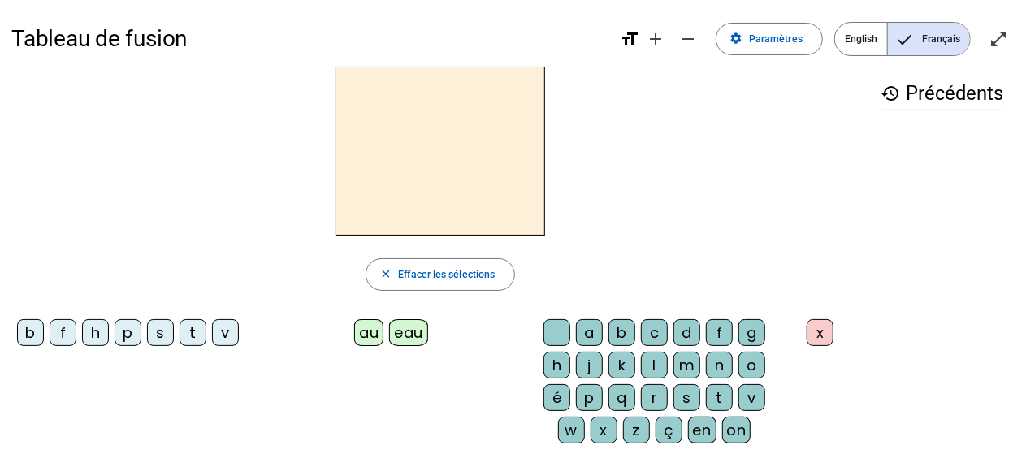
click at [898, 89] on mat-icon "history" at bounding box center [890, 93] width 19 height 19
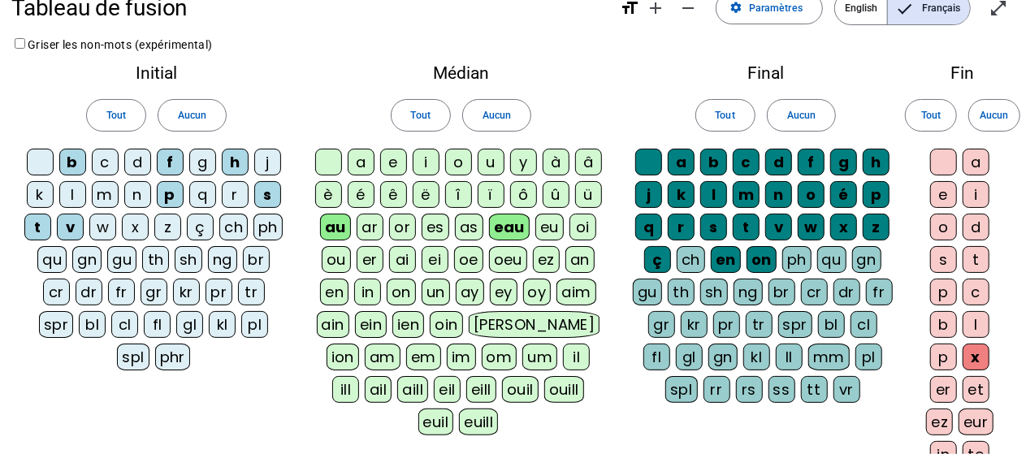
scroll to position [29, 0]
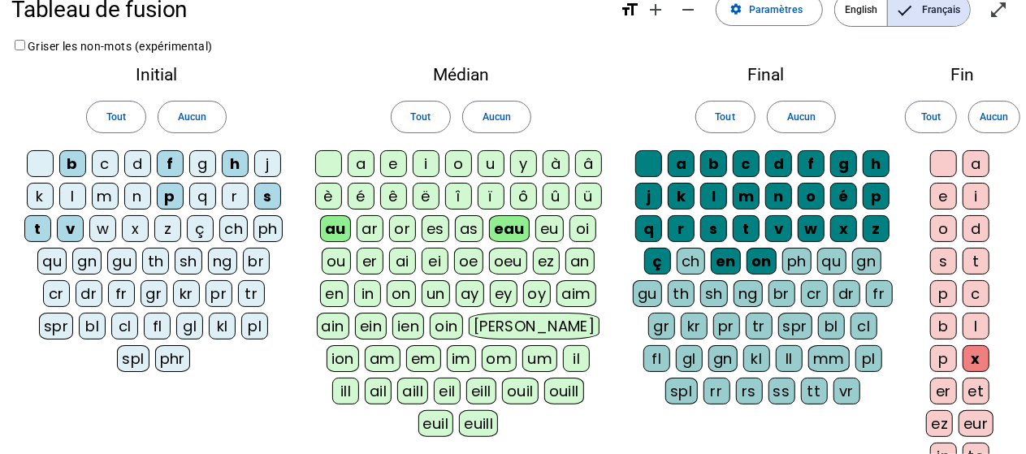
click at [106, 190] on div "m" at bounding box center [105, 196] width 27 height 27
click at [804, 117] on span "Aucun" at bounding box center [801, 117] width 28 height 17
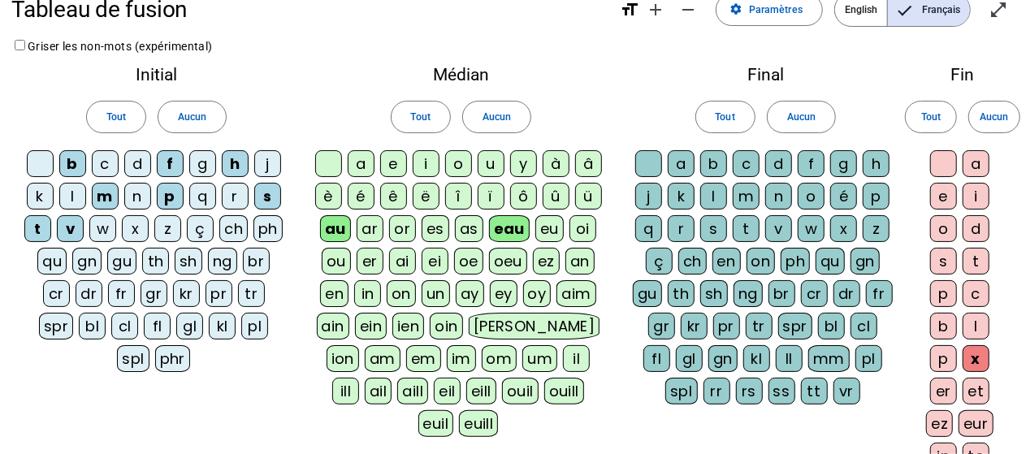
click at [981, 257] on div "t" at bounding box center [976, 261] width 27 height 27
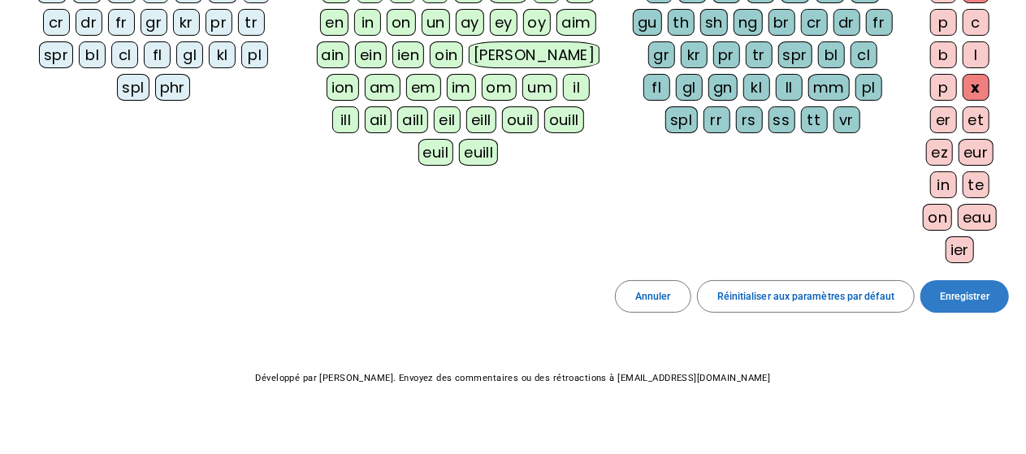
click at [971, 277] on span at bounding box center [964, 296] width 89 height 39
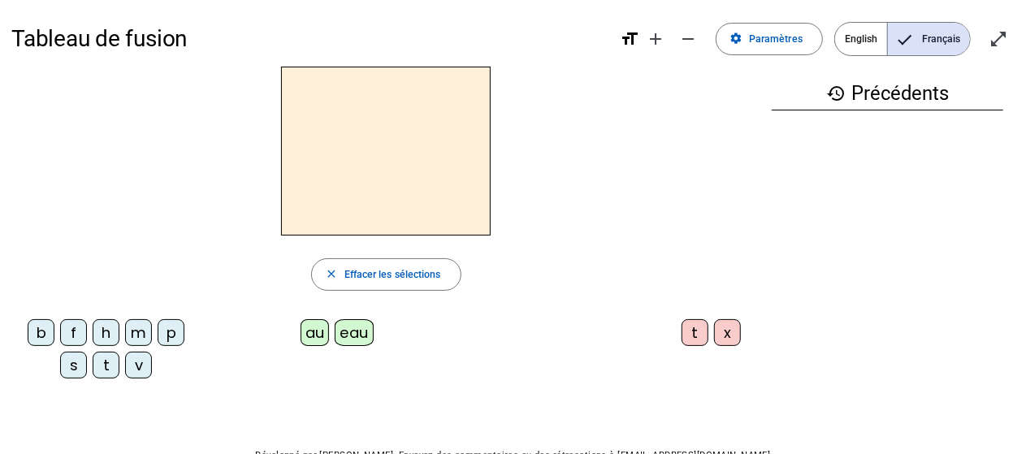
scroll to position [1, 0]
click at [135, 329] on div "m" at bounding box center [138, 331] width 27 height 27
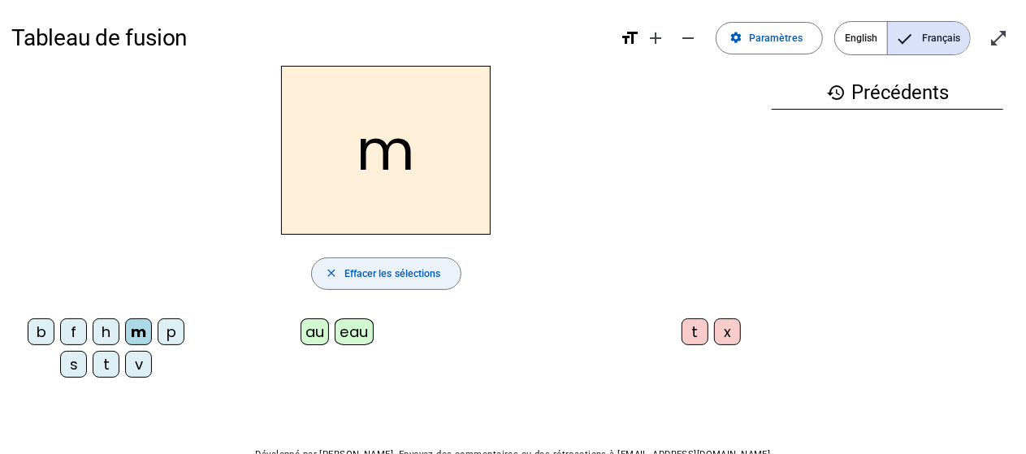
click at [331, 272] on mat-icon "close" at bounding box center [331, 273] width 13 height 13
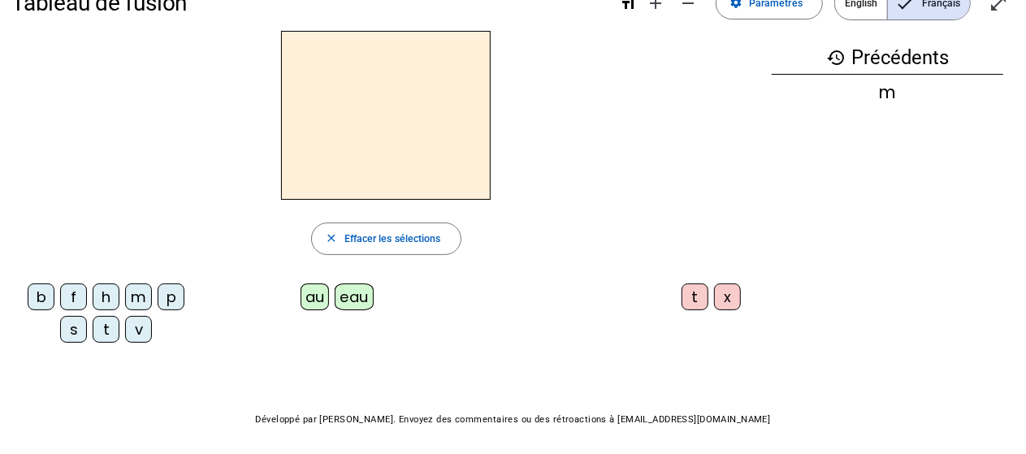
scroll to position [0, 0]
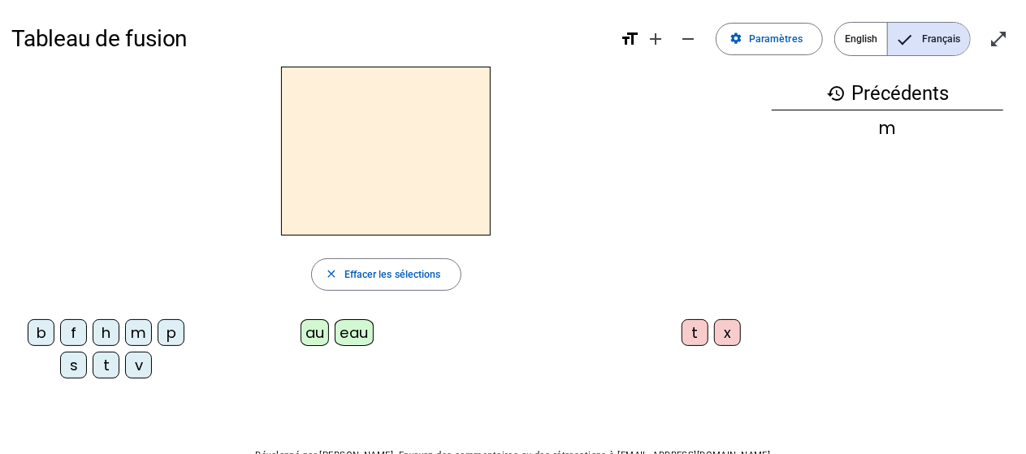
click at [178, 339] on div "p" at bounding box center [171, 332] width 27 height 27
click at [349, 341] on div "eau" at bounding box center [354, 332] width 38 height 27
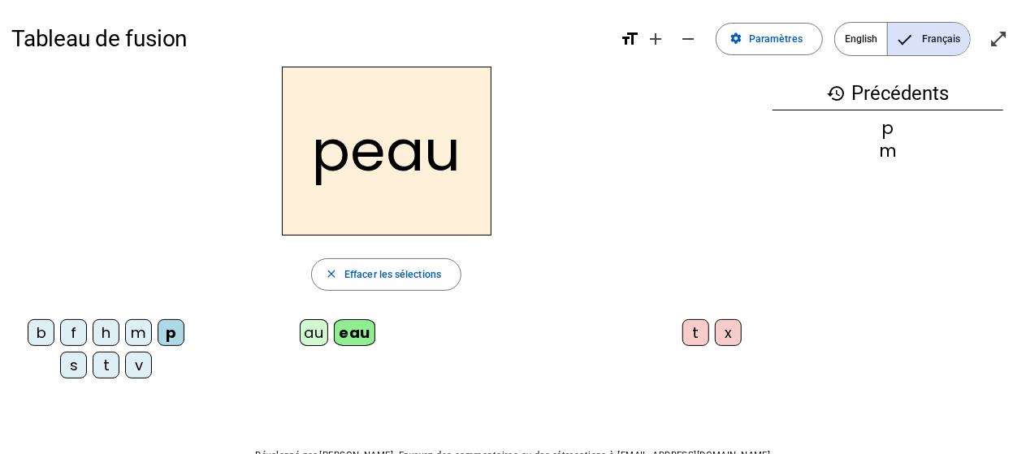
click at [722, 335] on div "x" at bounding box center [728, 332] width 27 height 27
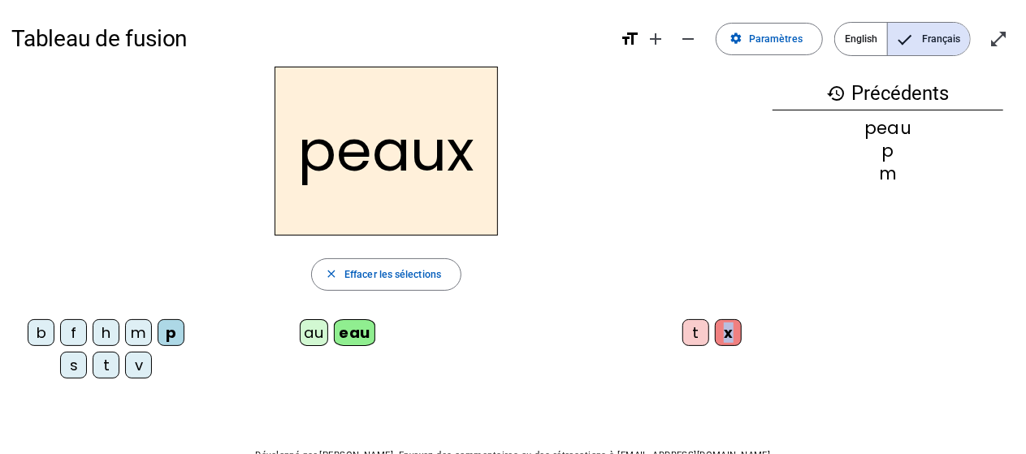
click at [722, 335] on div "x" at bounding box center [728, 332] width 27 height 27
click at [733, 339] on div "x" at bounding box center [728, 332] width 27 height 27
click at [843, 97] on mat-icon "history" at bounding box center [836, 93] width 19 height 19
click at [719, 334] on div "x" at bounding box center [728, 332] width 27 height 27
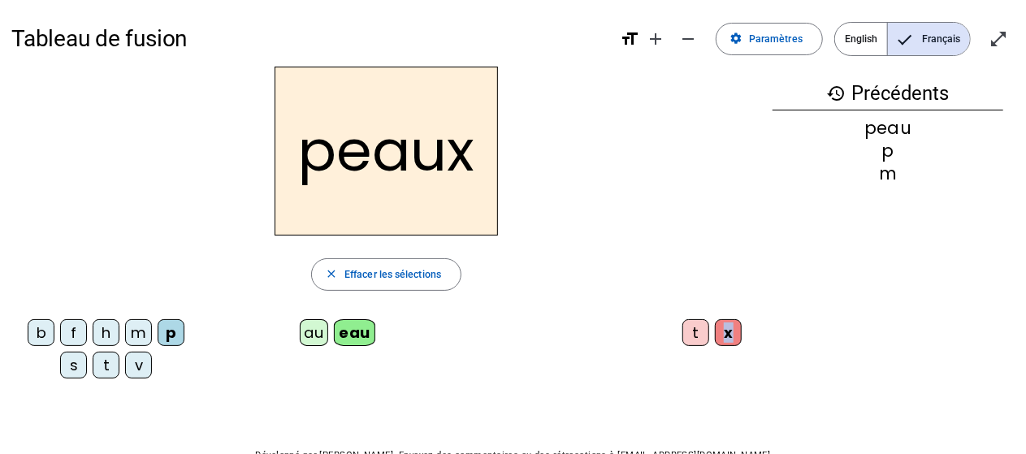
click at [719, 334] on div "x" at bounding box center [728, 332] width 27 height 27
click at [965, 338] on div "history Précédents peau p m" at bounding box center [887, 217] width 253 height 301
click at [330, 268] on mat-icon "close" at bounding box center [331, 274] width 13 height 13
